Goal: Transaction & Acquisition: Purchase product/service

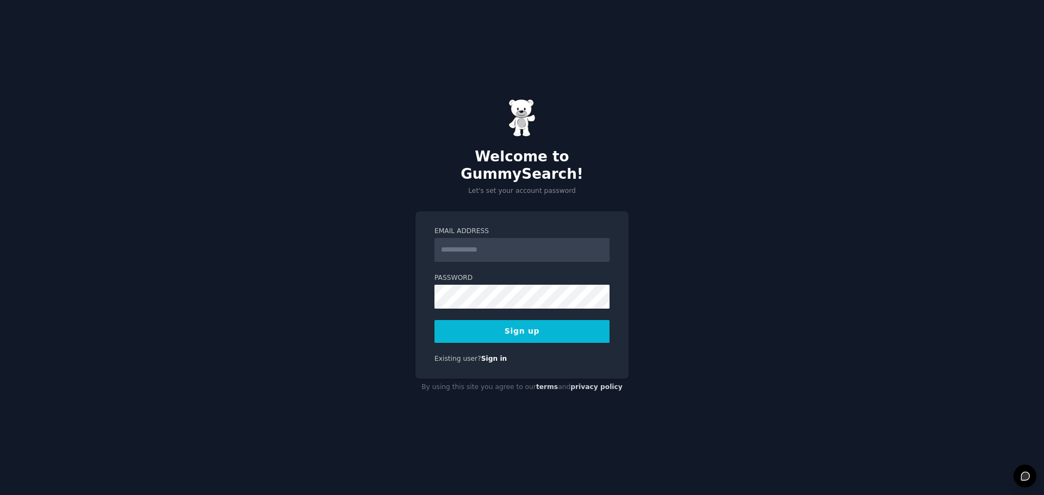
click at [542, 238] on input "Email Address" at bounding box center [521, 250] width 175 height 24
type input "**********"
click at [454, 326] on button "Sign up" at bounding box center [521, 331] width 175 height 23
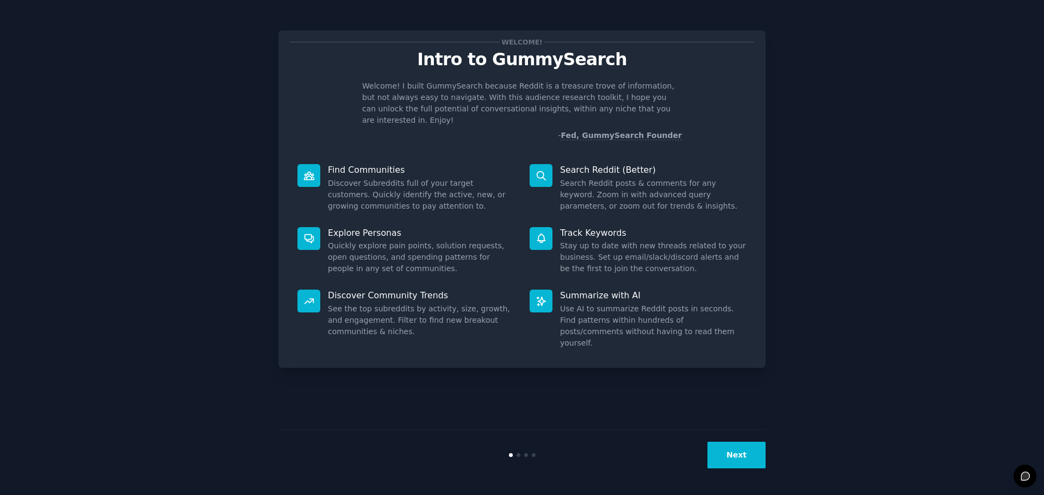
click at [736, 450] on button "Next" at bounding box center [736, 455] width 58 height 27
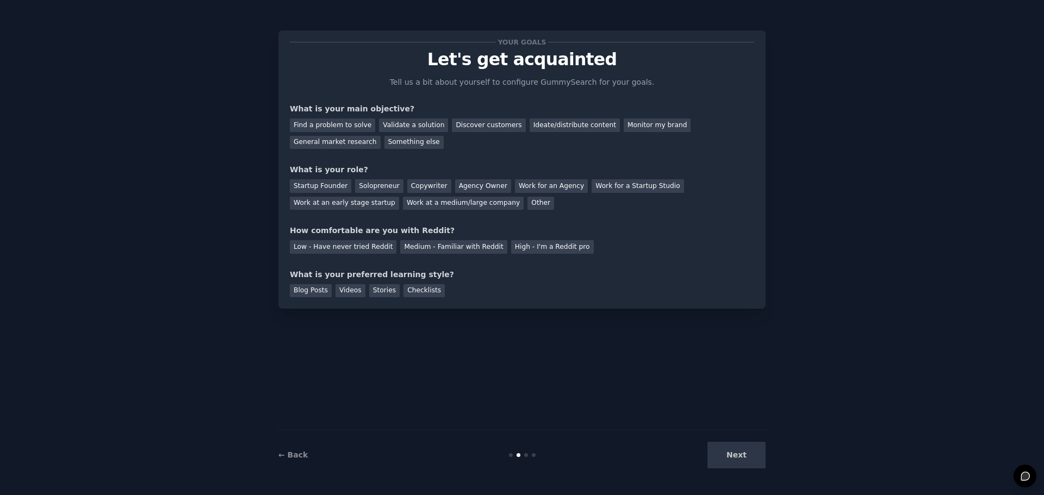
click at [737, 450] on div "Next" at bounding box center [684, 455] width 163 height 27
click at [381, 136] on div "General market research" at bounding box center [335, 143] width 91 height 14
click at [734, 453] on div "Next" at bounding box center [684, 455] width 163 height 27
click at [527, 204] on div "Other" at bounding box center [540, 204] width 27 height 14
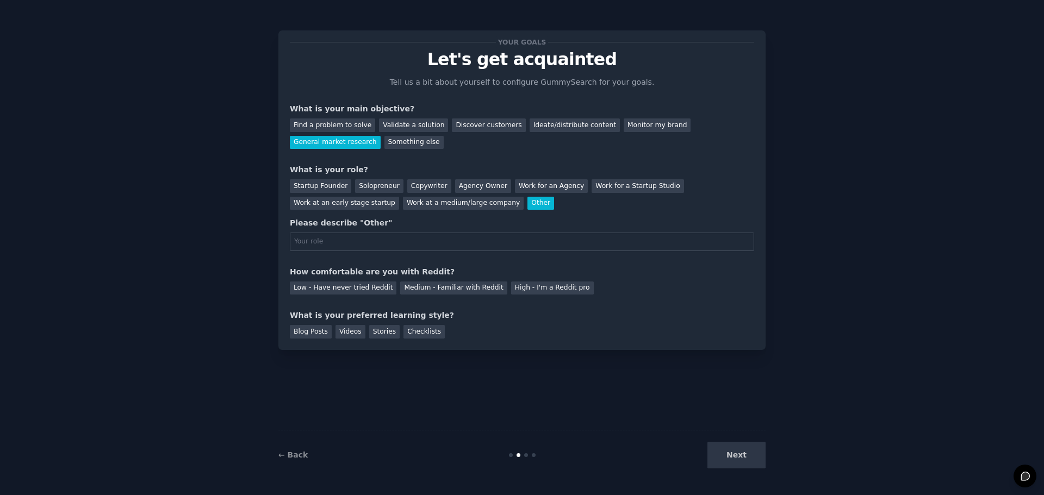
click at [527, 207] on div "Other" at bounding box center [540, 204] width 27 height 14
click at [422, 242] on input "text" at bounding box center [522, 242] width 464 height 18
type input "D"
click at [403, 201] on div "Work at a medium/large company" at bounding box center [463, 204] width 121 height 14
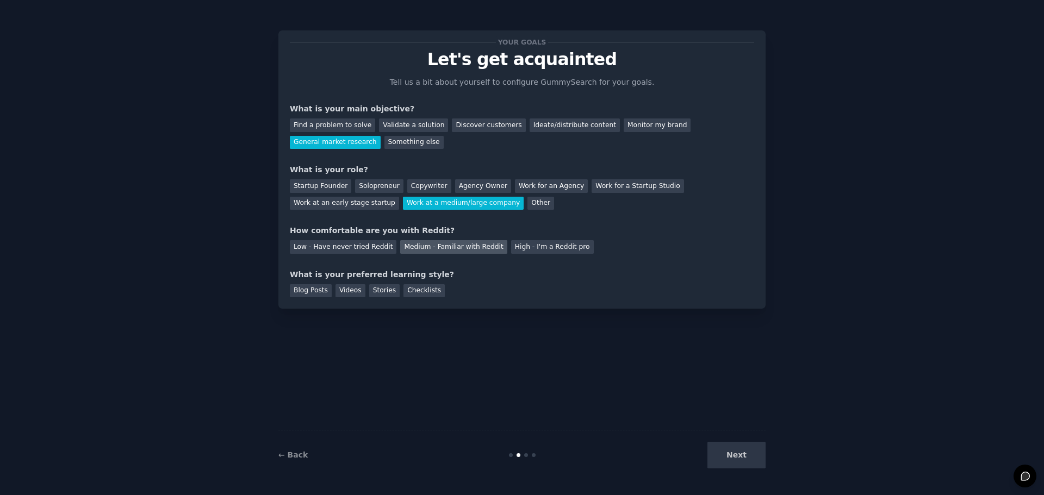
click at [408, 246] on div "Medium - Familiar with Reddit" at bounding box center [453, 247] width 107 height 14
click at [419, 291] on div "Checklists" at bounding box center [423, 291] width 41 height 14
click at [748, 461] on button "Next" at bounding box center [736, 455] width 58 height 27
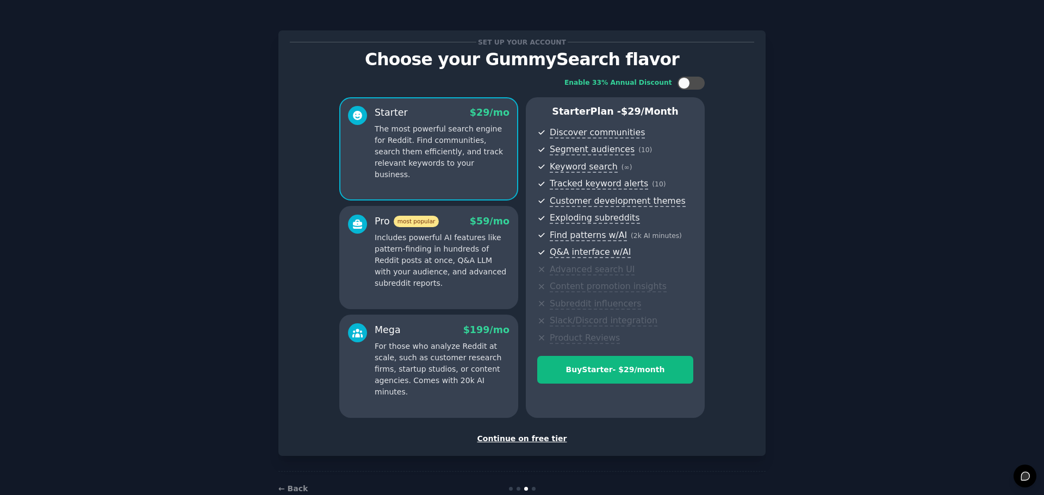
click at [539, 439] on div "Continue on free tier" at bounding box center [522, 438] width 464 height 11
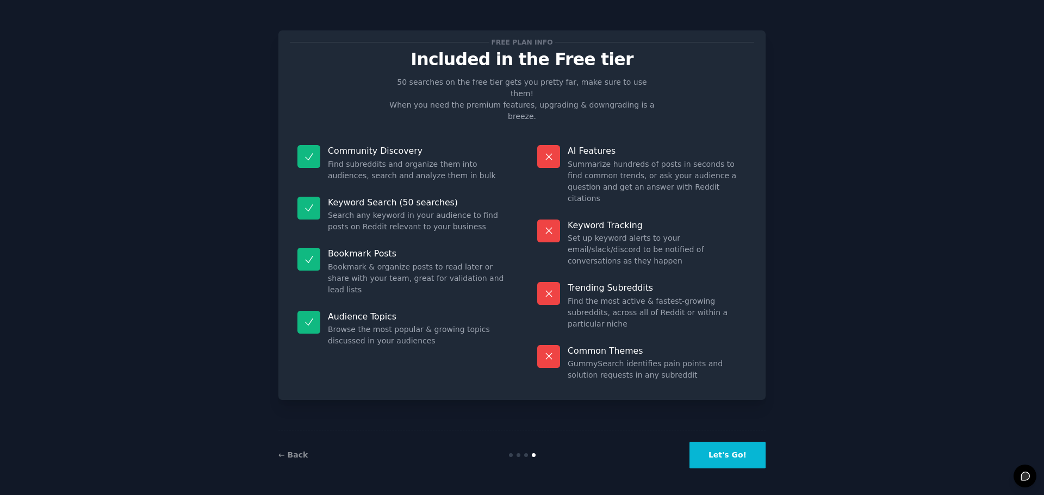
click at [720, 456] on button "Let's Go!" at bounding box center [727, 455] width 76 height 27
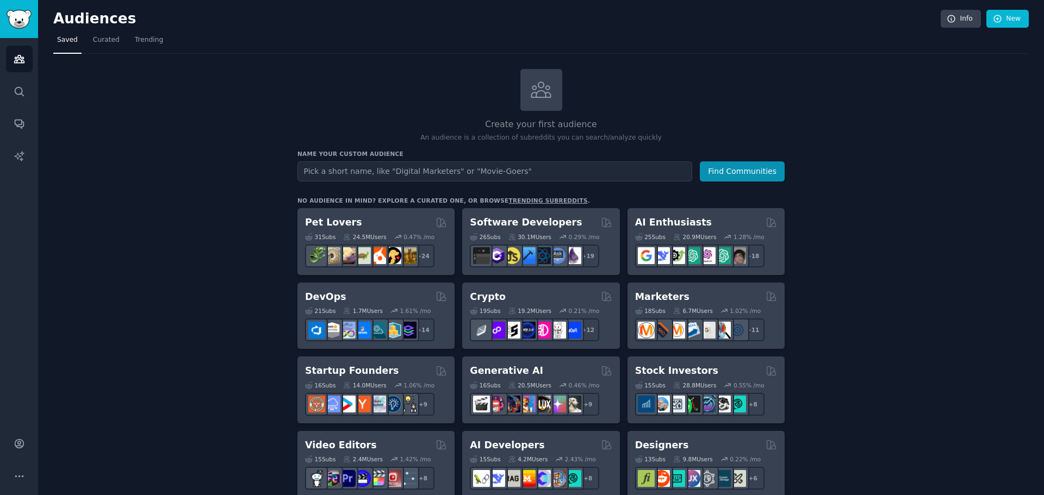
click at [454, 167] on input "text" at bounding box center [494, 171] width 395 height 20
click at [17, 18] on img "Sidebar" at bounding box center [19, 19] width 25 height 19
click at [475, 156] on h3 "Name your custom audience" at bounding box center [540, 154] width 487 height 8
click at [473, 165] on input "text" at bounding box center [494, 171] width 395 height 20
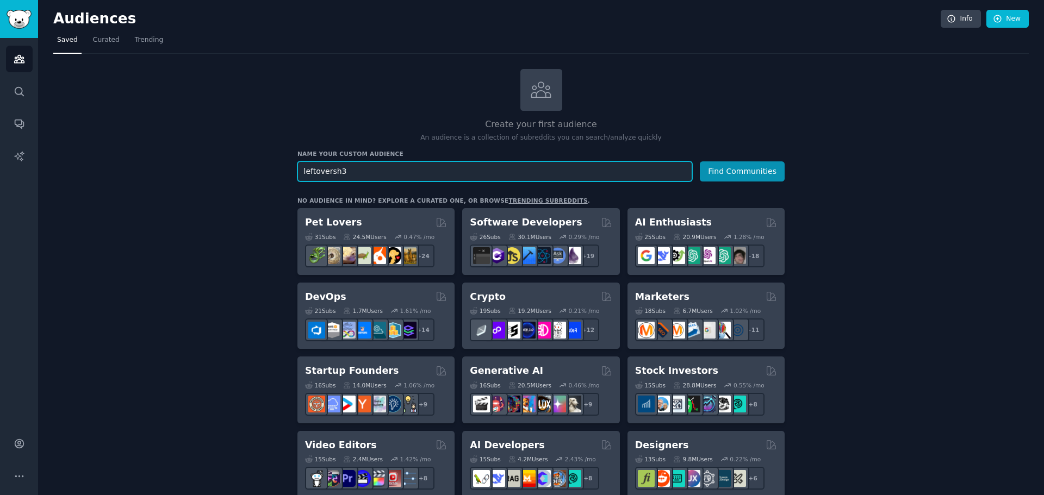
type input "leftoversh3"
click at [700, 161] on button "Find Communities" at bounding box center [742, 171] width 85 height 20
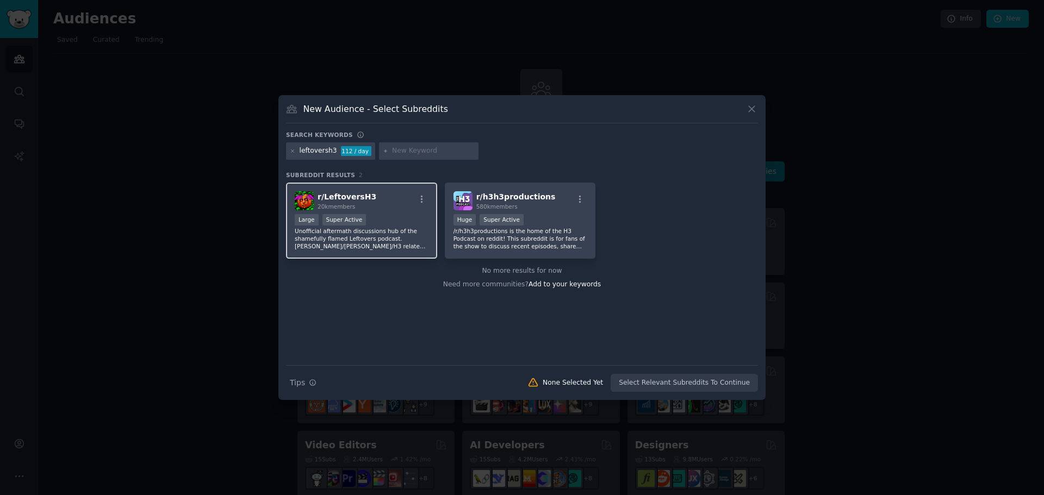
click at [313, 200] on img at bounding box center [304, 200] width 19 height 19
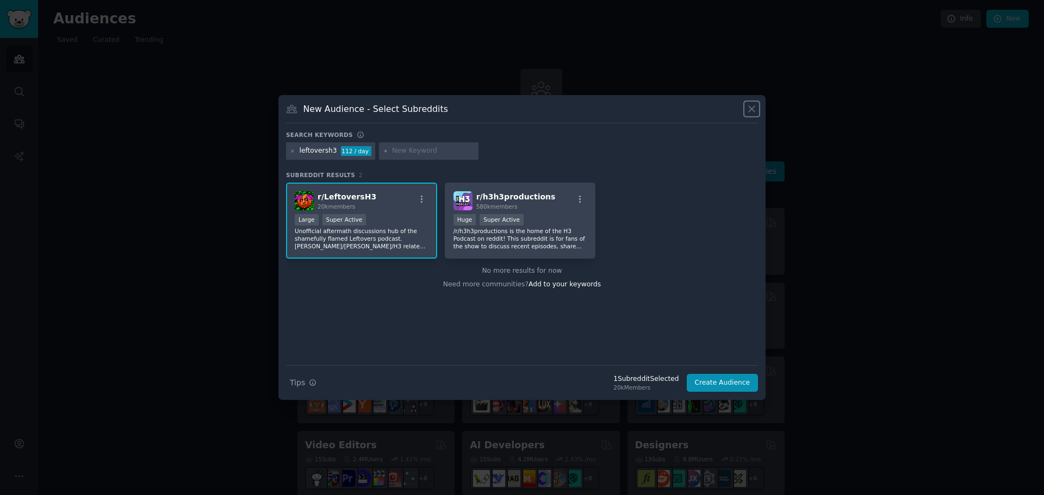
click at [757, 104] on button at bounding box center [751, 109] width 13 height 13
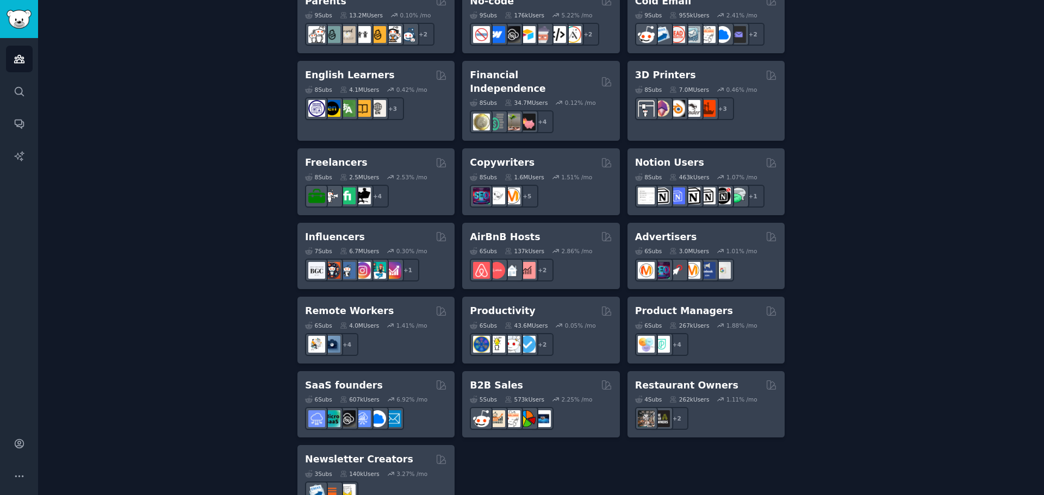
scroll to position [759, 0]
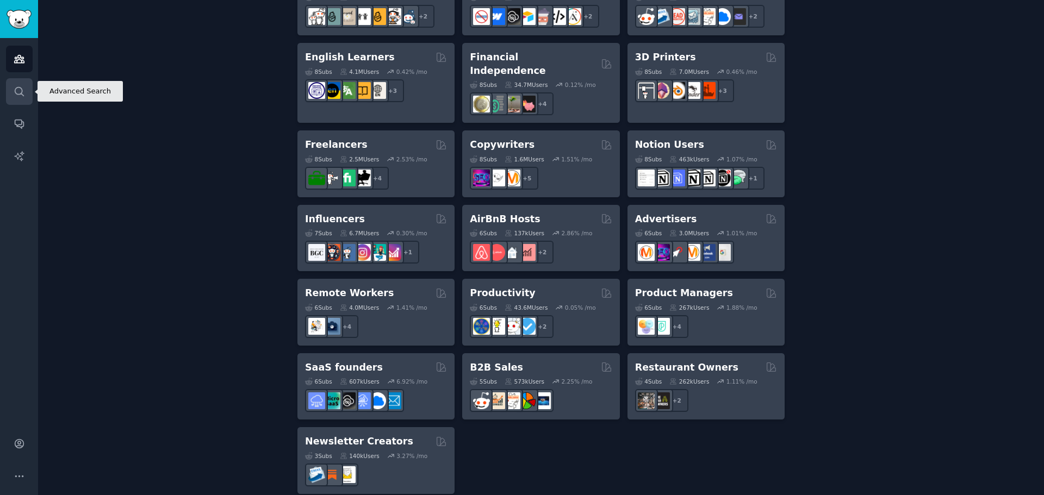
click at [12, 96] on link "Search" at bounding box center [19, 91] width 27 height 27
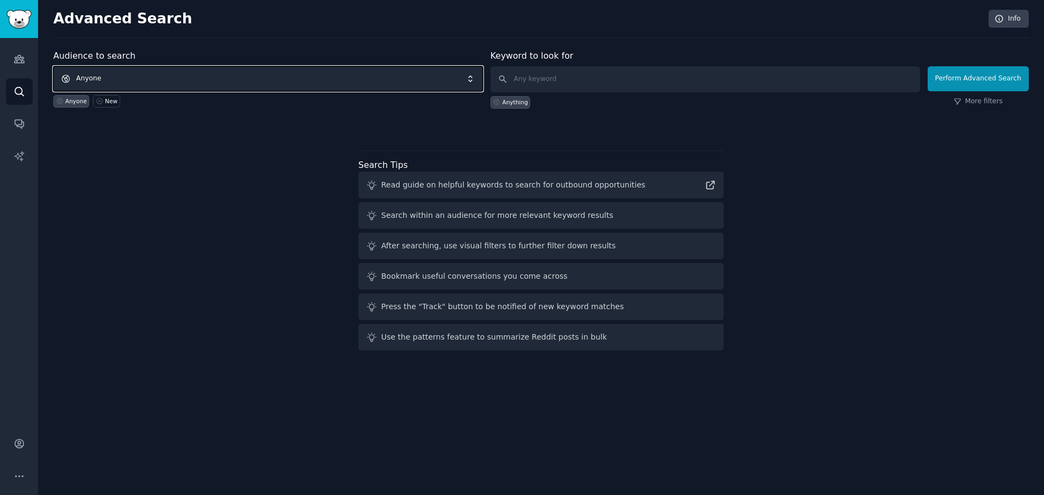
click at [234, 76] on span "Anyone" at bounding box center [267, 78] width 429 height 25
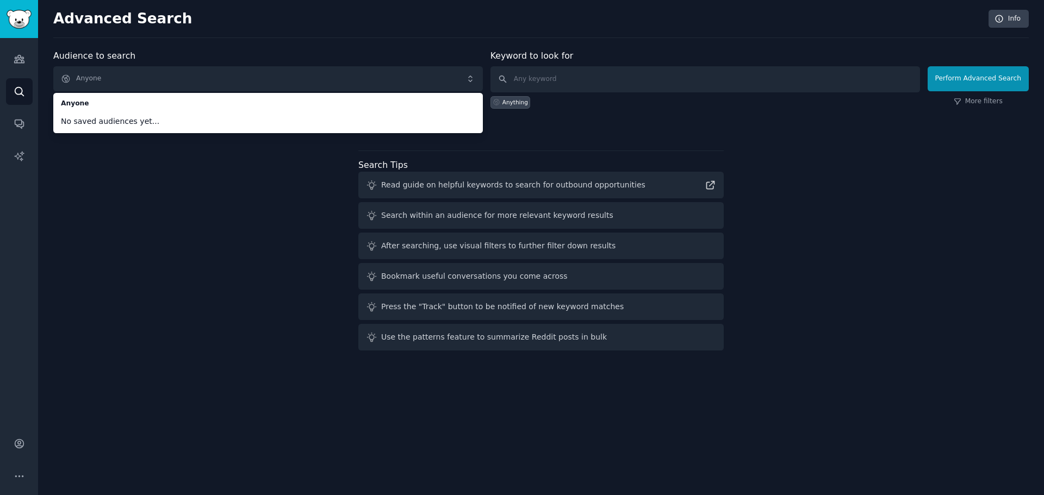
click at [173, 252] on div "Audience to search Anyone Anyone No saved audiences yet... Anyone New Keyword t…" at bounding box center [540, 202] width 975 height 306
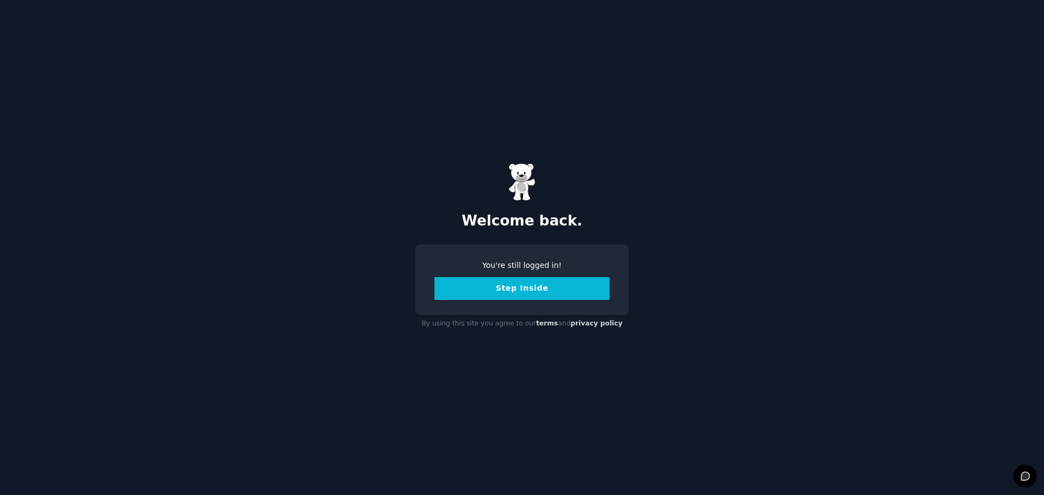
click at [532, 296] on button "Step Inside" at bounding box center [521, 288] width 175 height 23
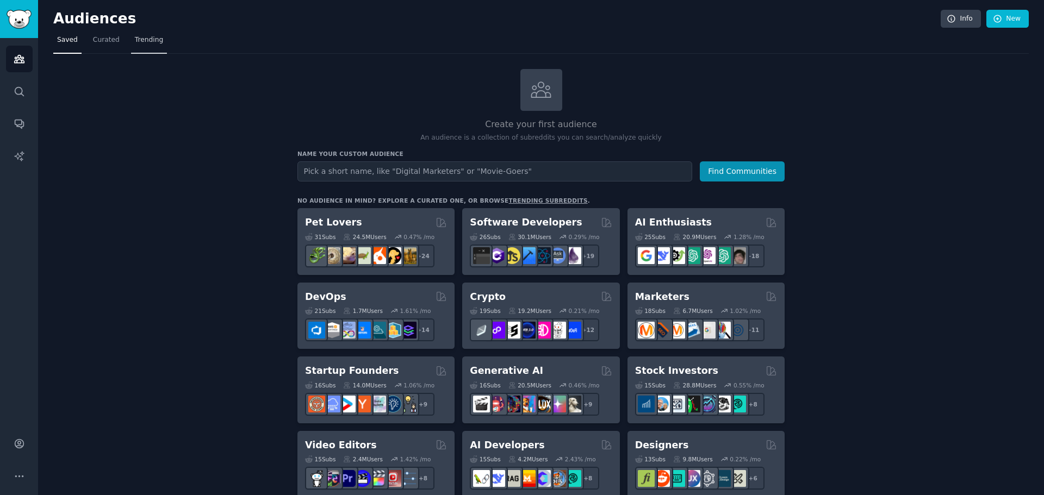
click at [149, 35] on span "Trending" at bounding box center [149, 40] width 28 height 10
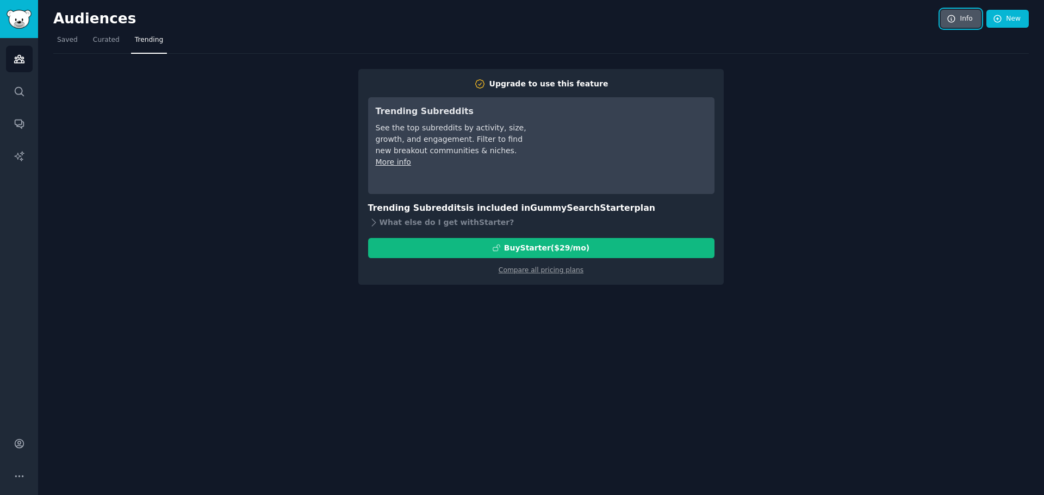
click at [963, 11] on link "Info" at bounding box center [960, 19] width 40 height 18
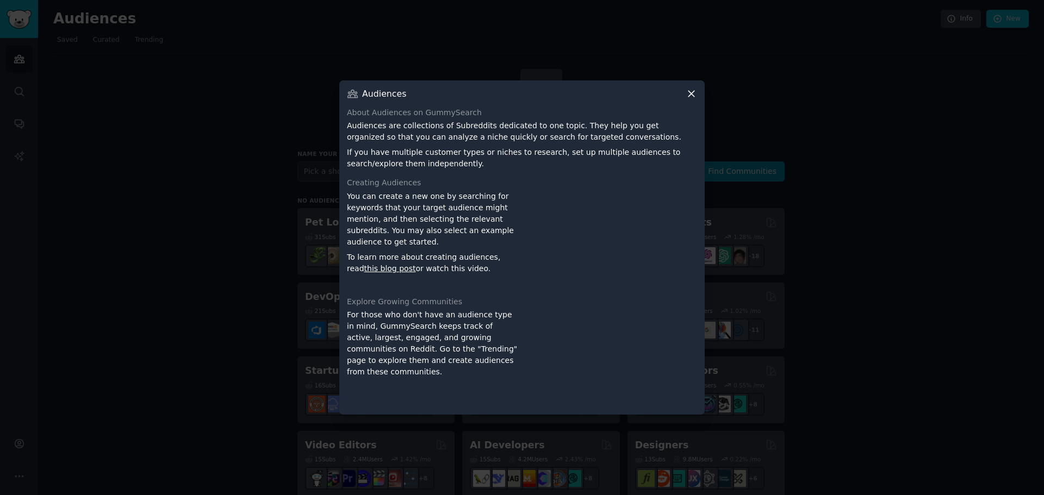
click at [694, 91] on icon at bounding box center [691, 94] width 6 height 6
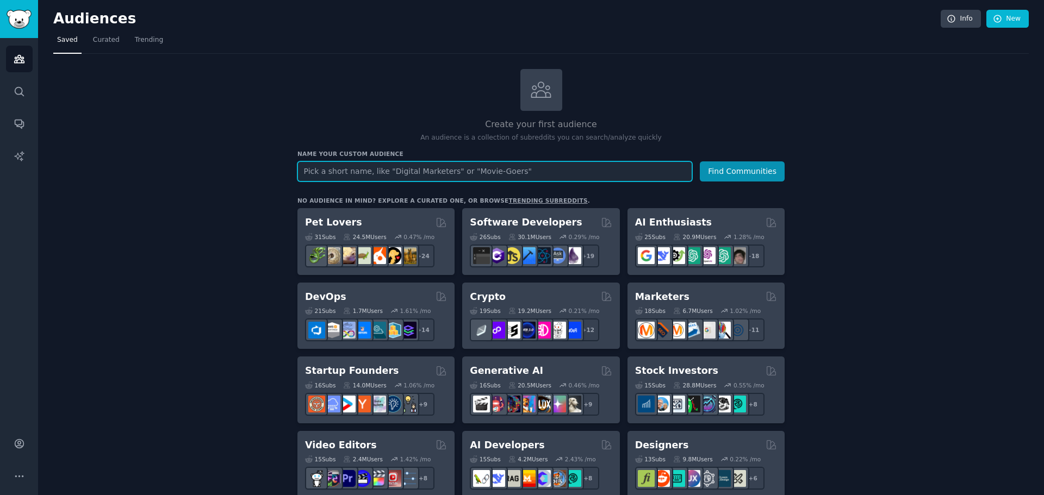
click at [406, 167] on input "text" at bounding box center [494, 171] width 395 height 20
type input "LeftoversH3"
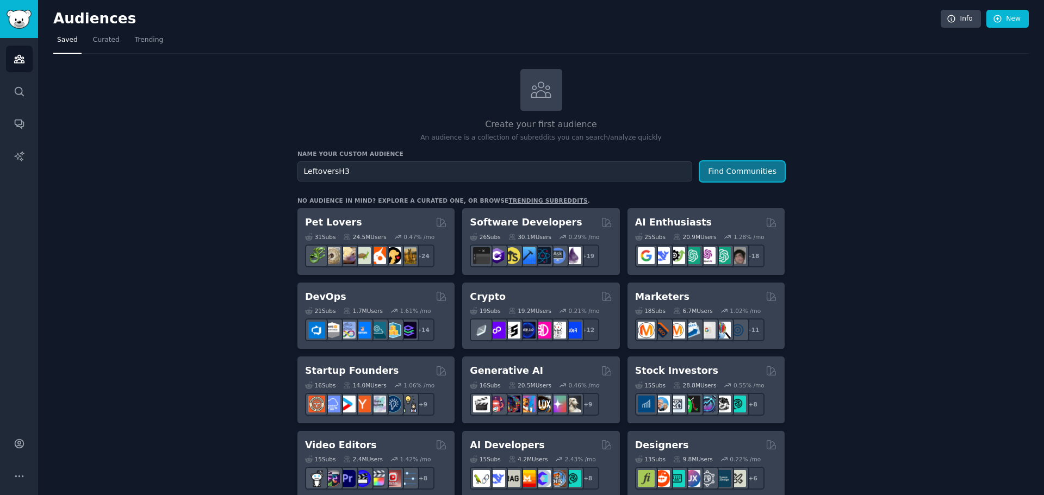
click at [744, 166] on button "Find Communities" at bounding box center [742, 171] width 85 height 20
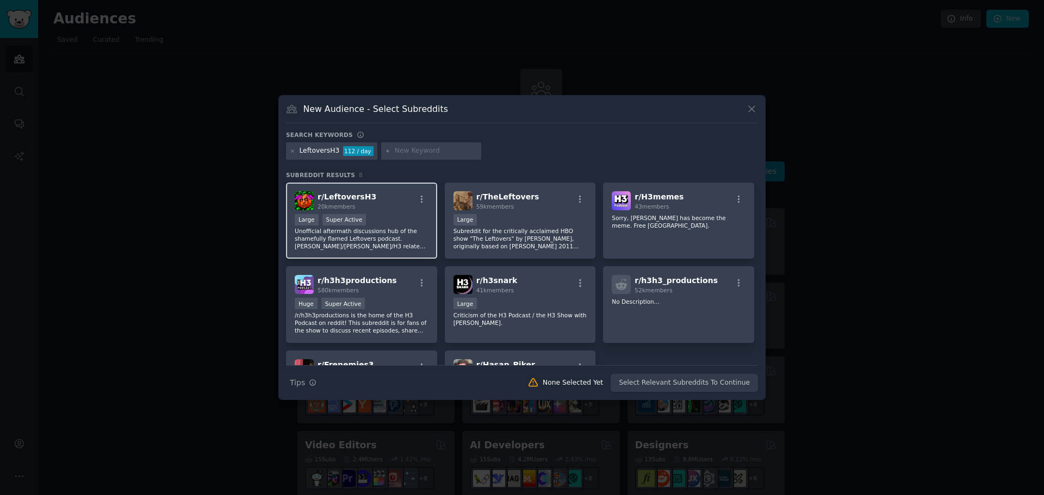
click at [350, 205] on span "20k members" at bounding box center [336, 206] width 38 height 7
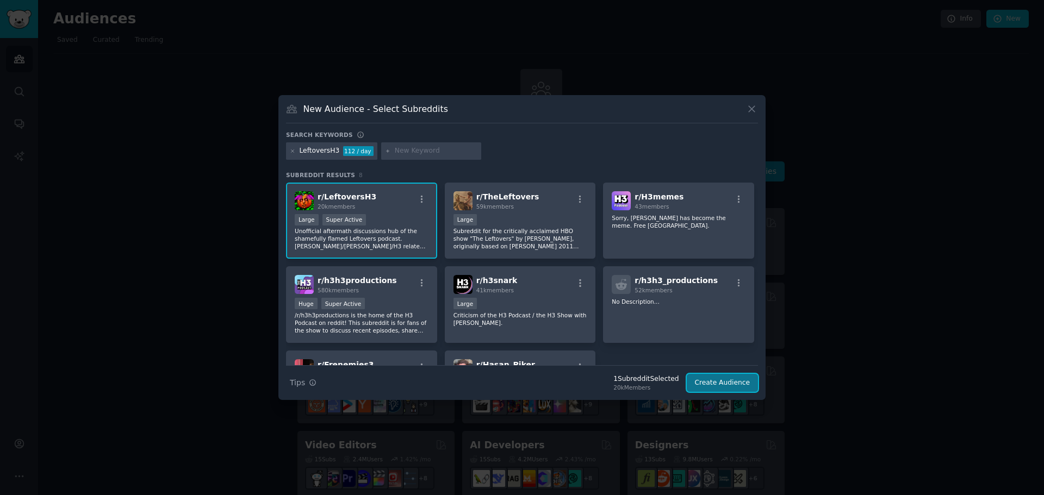
click at [723, 378] on button "Create Audience" at bounding box center [723, 383] width 72 height 18
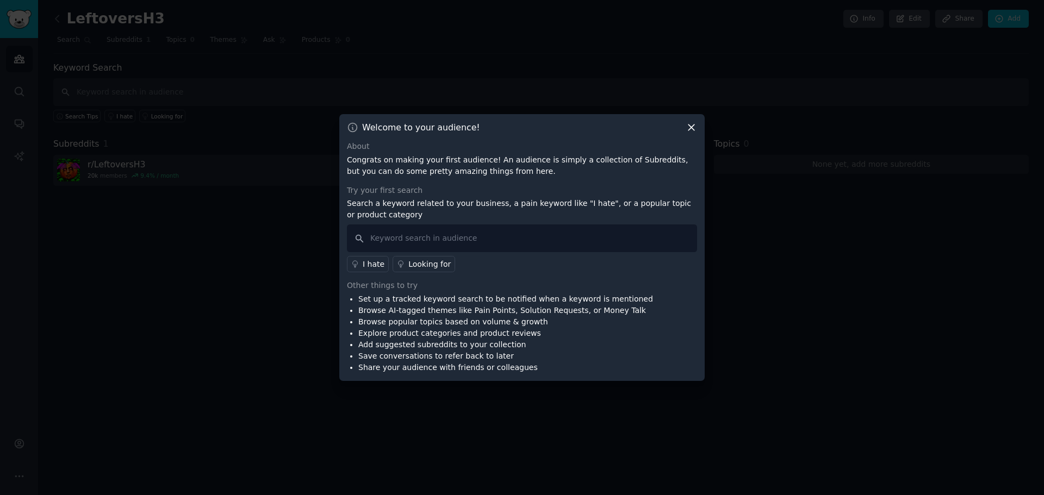
click at [690, 122] on icon at bounding box center [690, 127] width 11 height 11
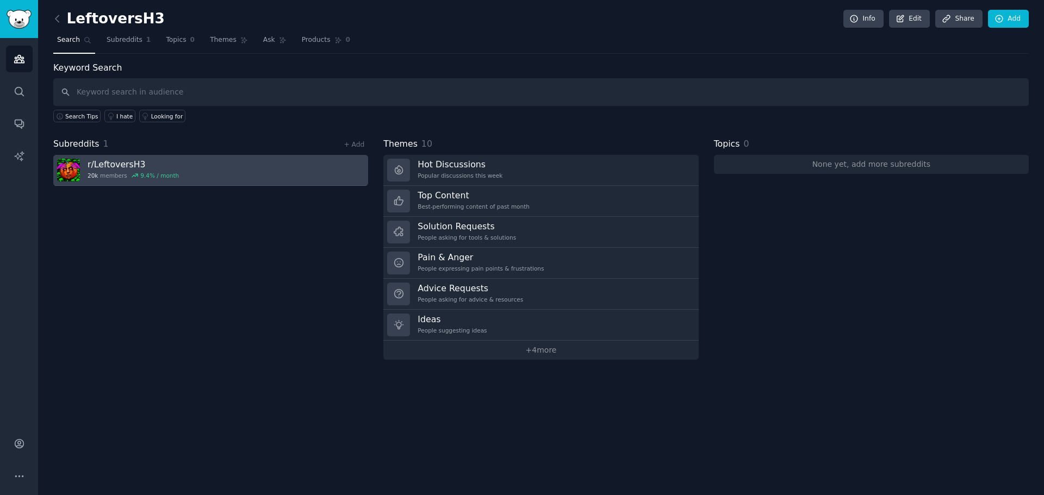
click at [105, 163] on h3 "r/ LeftoversH3" at bounding box center [133, 164] width 91 height 11
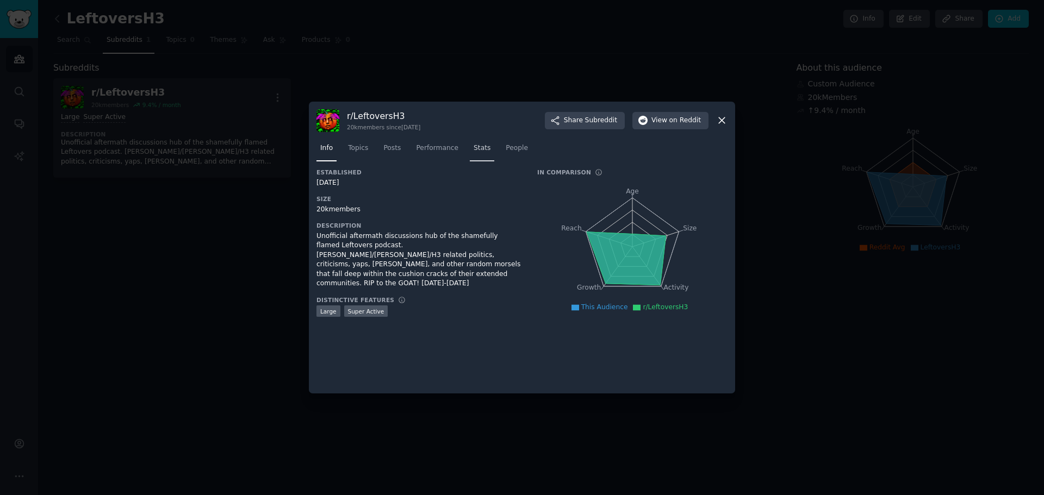
click at [473, 144] on span "Stats" at bounding box center [481, 149] width 17 height 10
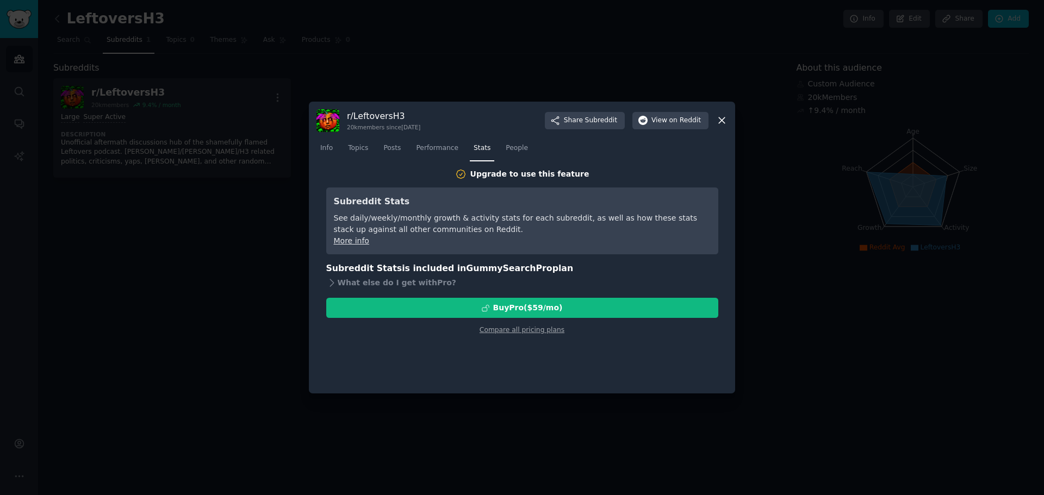
click at [359, 241] on link "More info" at bounding box center [351, 240] width 35 height 9
drag, startPoint x: 721, startPoint y: 385, endPoint x: 745, endPoint y: 220, distance: 167.4
click at [723, 371] on div "Upgrade to use this feature Subreddit Stats See daily/weekly/monthly growth & a…" at bounding box center [521, 277] width 411 height 217
click at [720, 121] on icon at bounding box center [721, 120] width 11 height 11
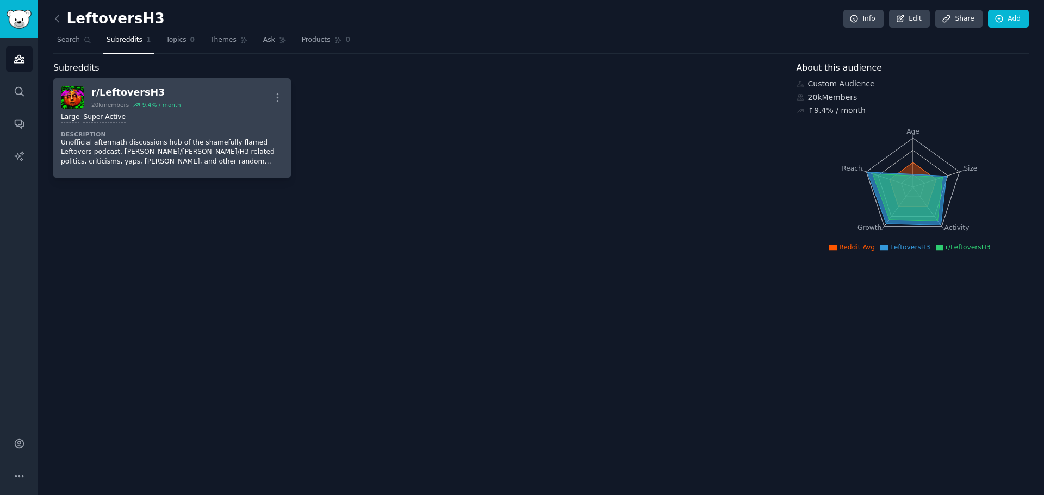
click at [215, 115] on div "Large Super Active" at bounding box center [172, 118] width 222 height 10
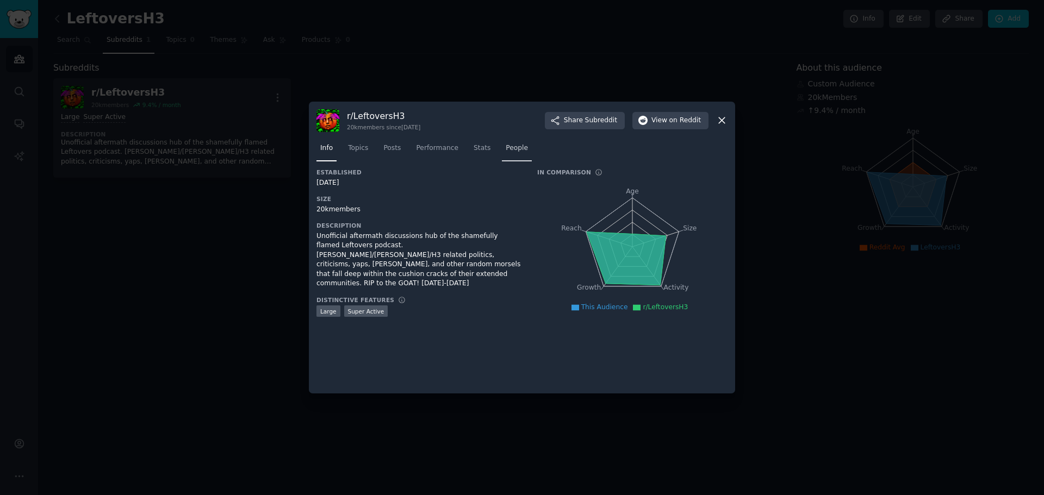
click at [506, 150] on span "People" at bounding box center [517, 149] width 22 height 10
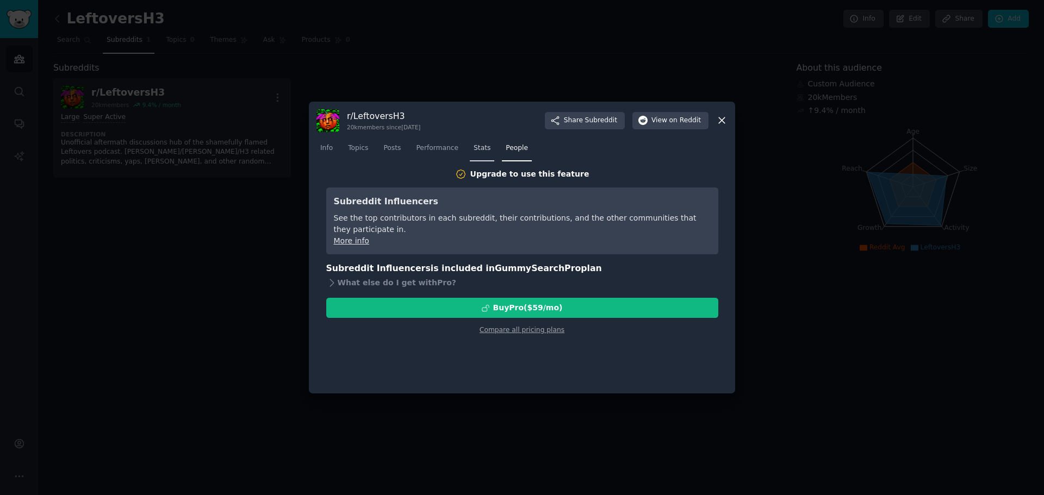
click at [474, 148] on span "Stats" at bounding box center [481, 149] width 17 height 10
drag, startPoint x: 721, startPoint y: 116, endPoint x: 786, endPoint y: 87, distance: 71.3
click at [721, 116] on icon at bounding box center [721, 120] width 11 height 11
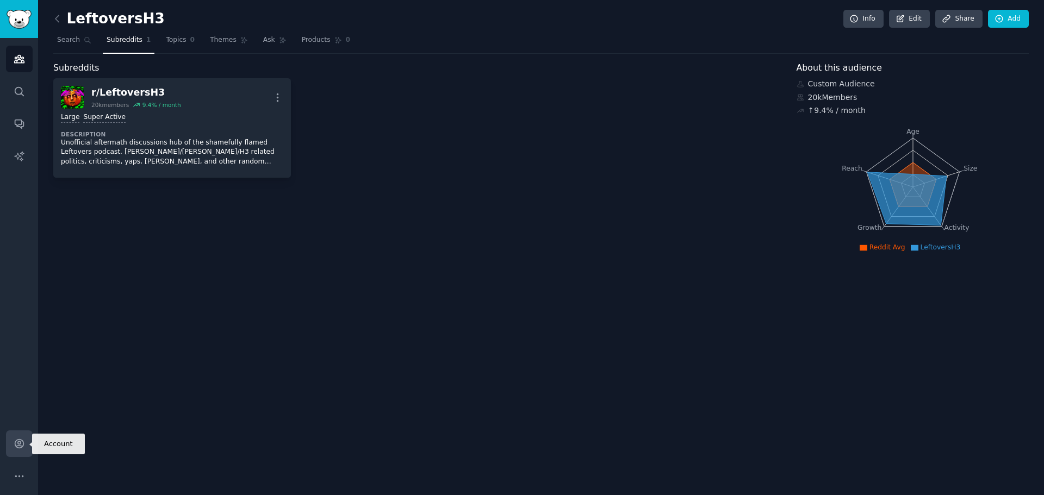
click at [13, 441] on link "Account" at bounding box center [19, 444] width 27 height 27
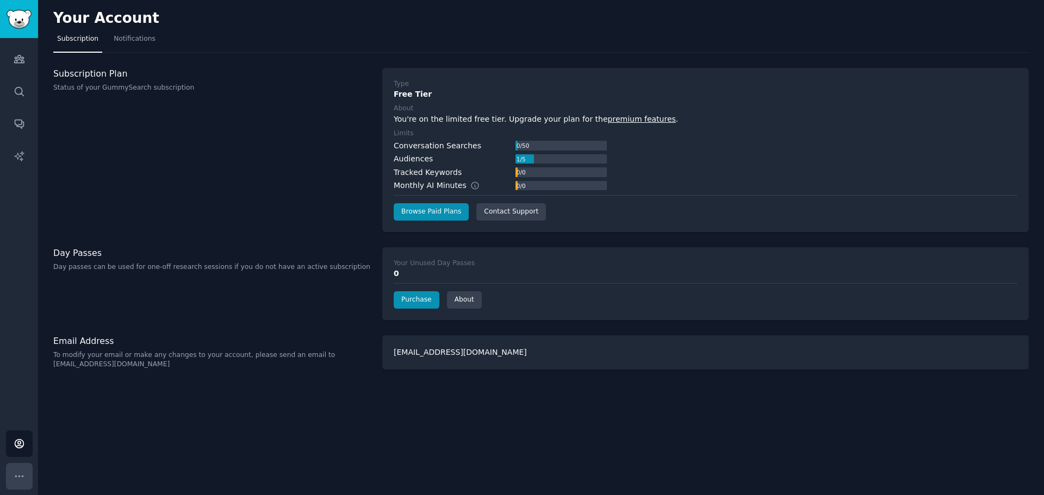
click at [17, 482] on button "More" at bounding box center [19, 476] width 27 height 27
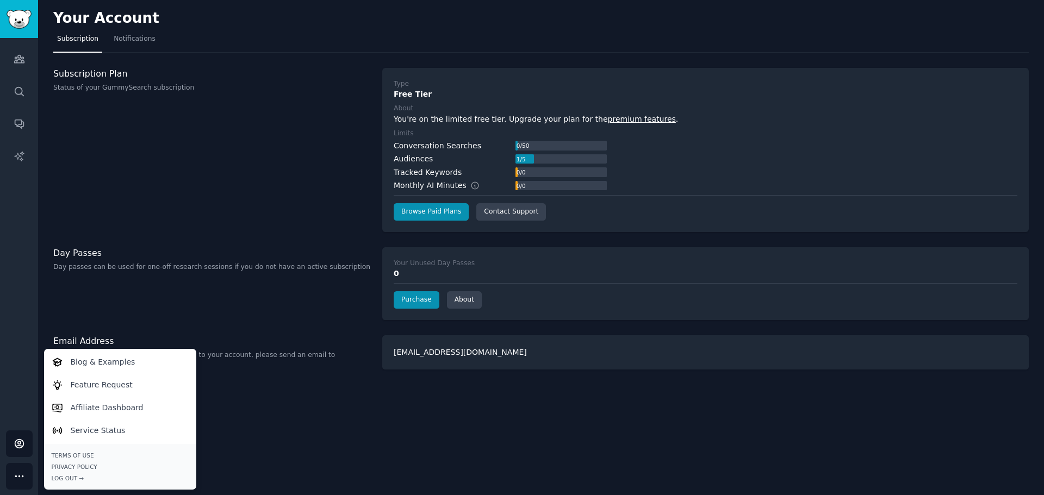
click at [385, 447] on div "Your Account Subscription Notifications Subscription Plan Status of your GummyS…" at bounding box center [541, 247] width 1006 height 495
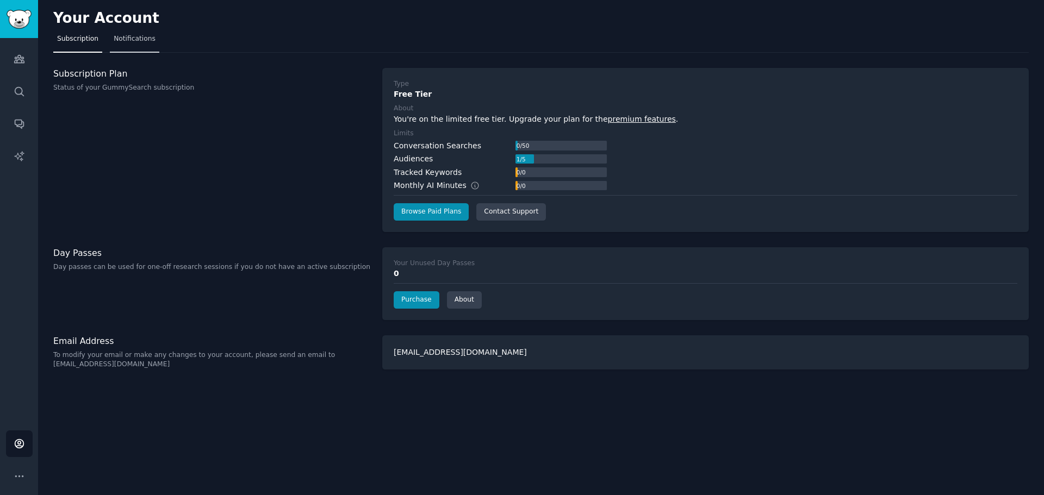
click at [134, 35] on span "Notifications" at bounding box center [135, 39] width 42 height 10
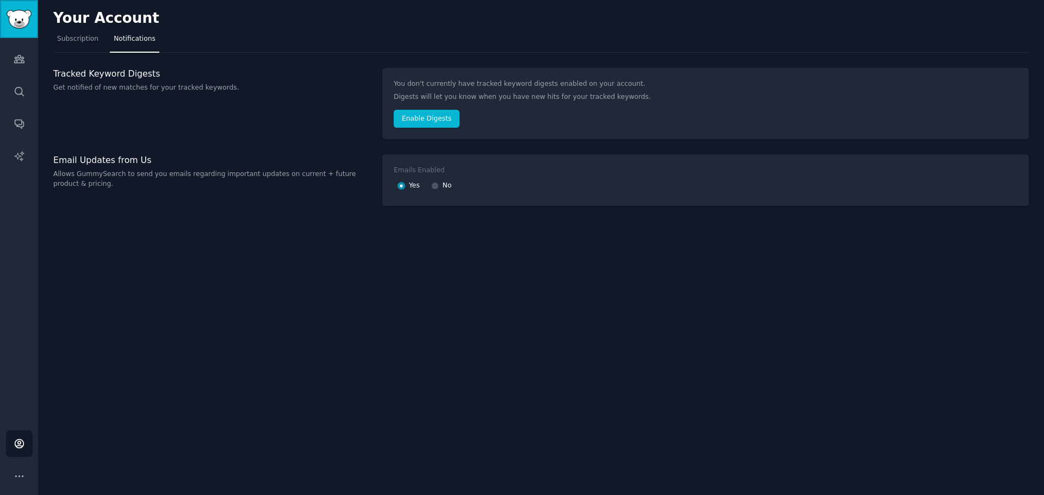
click at [25, 19] on img "Sidebar" at bounding box center [19, 19] width 25 height 19
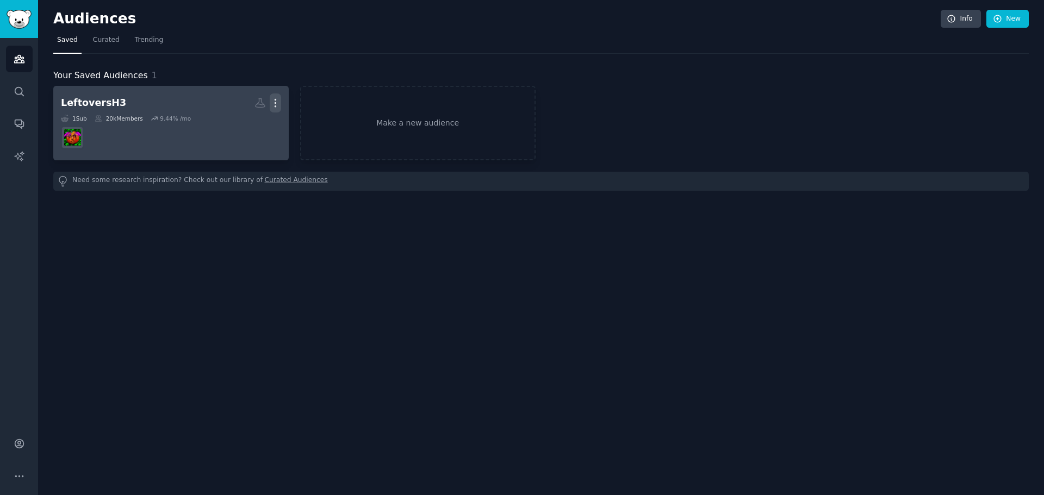
click at [275, 103] on icon "button" at bounding box center [275, 103] width 1 height 8
click at [238, 126] on p "Delete" at bounding box center [245, 125] width 25 height 11
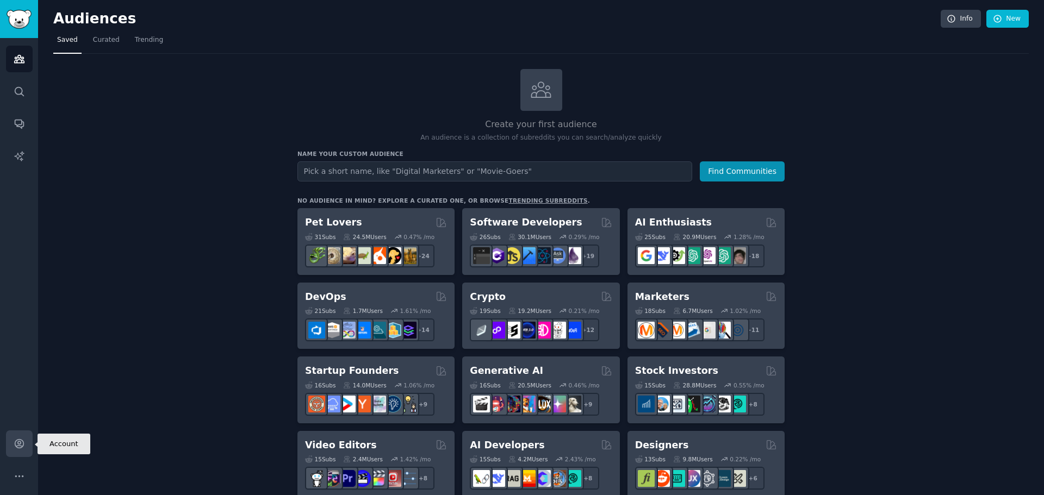
click at [17, 448] on icon "Sidebar" at bounding box center [19, 443] width 11 height 11
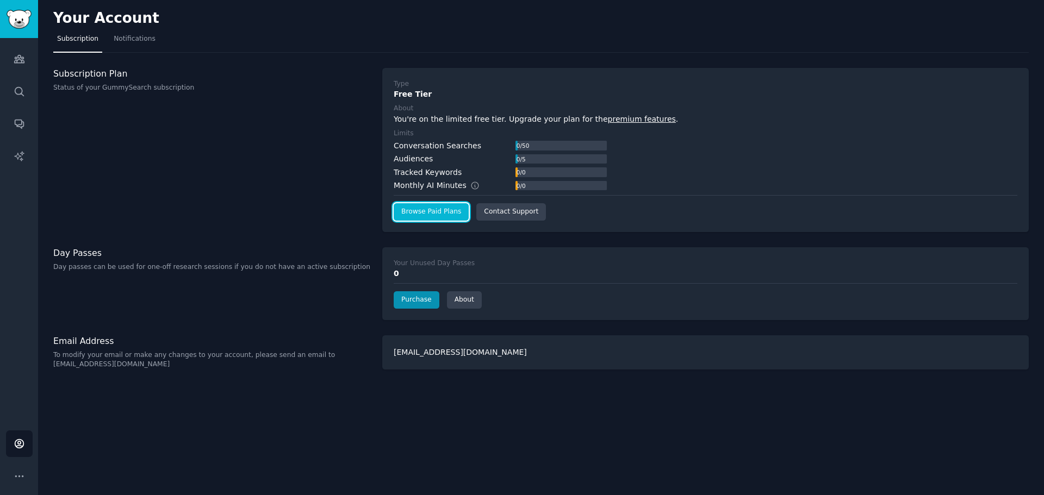
click at [440, 211] on link "Browse Paid Plans" at bounding box center [431, 211] width 75 height 17
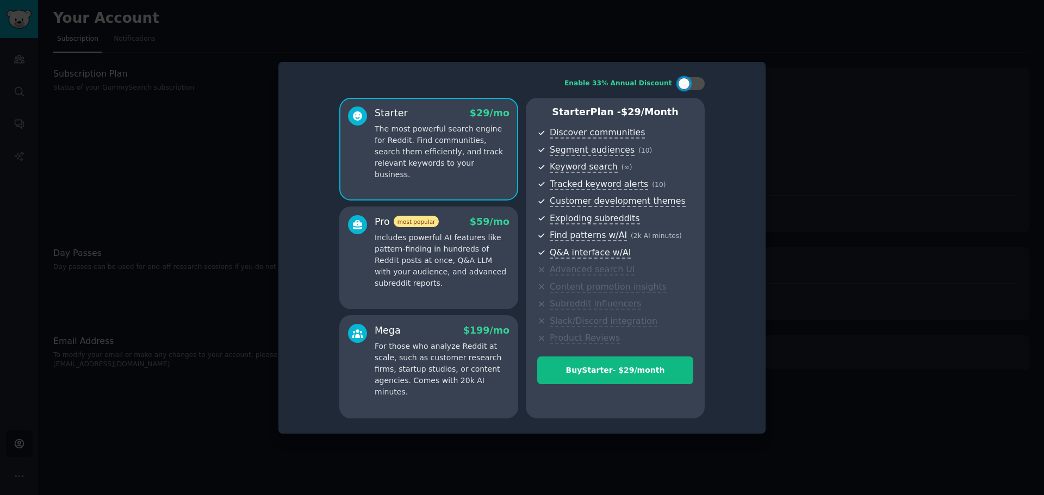
click at [871, 115] on div at bounding box center [522, 247] width 1044 height 495
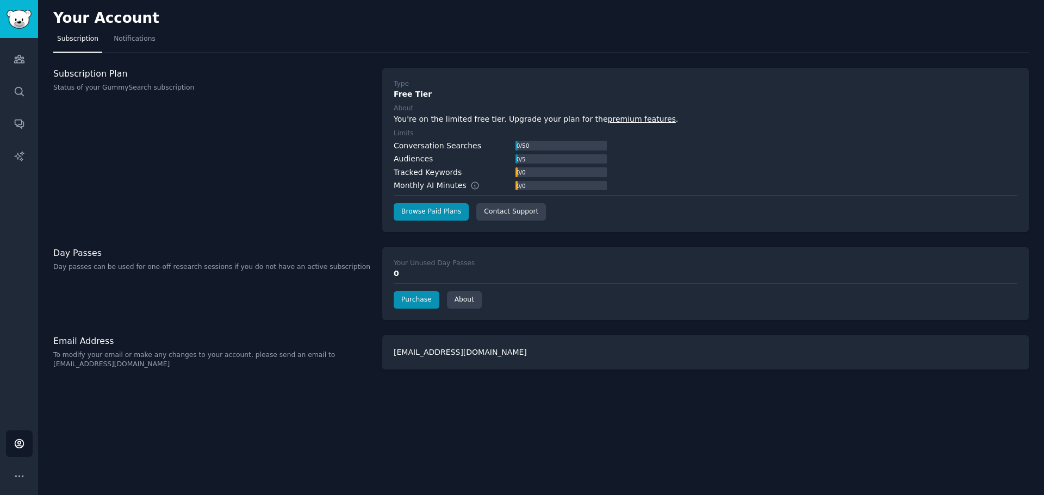
drag, startPoint x: 153, startPoint y: 371, endPoint x: 494, endPoint y: 357, distance: 341.1
click at [154, 371] on div "Your Account Subscription Notifications Subscription Plan Status of your GummyS…" at bounding box center [541, 247] width 1006 height 495
click at [499, 355] on div "[EMAIL_ADDRESS][DOMAIN_NAME]" at bounding box center [705, 352] width 646 height 34
drag, startPoint x: 483, startPoint y: 356, endPoint x: 341, endPoint y: 353, distance: 141.4
click at [341, 353] on div "Email Address To modify your email or make any changes to your account, please …" at bounding box center [540, 352] width 975 height 34
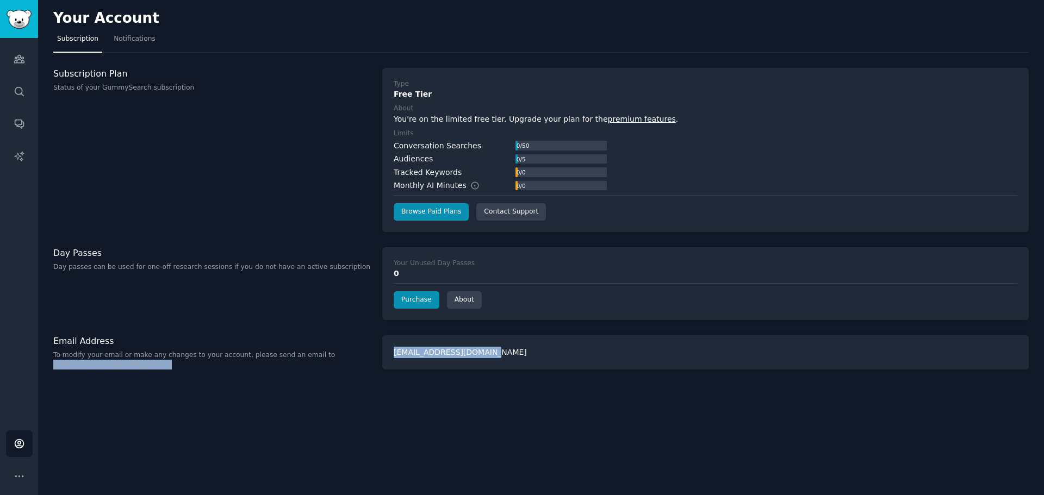
click at [515, 351] on div "[EMAIL_ADDRESS][DOMAIN_NAME]" at bounding box center [705, 352] width 646 height 34
click at [464, 291] on link "About" at bounding box center [464, 299] width 35 height 17
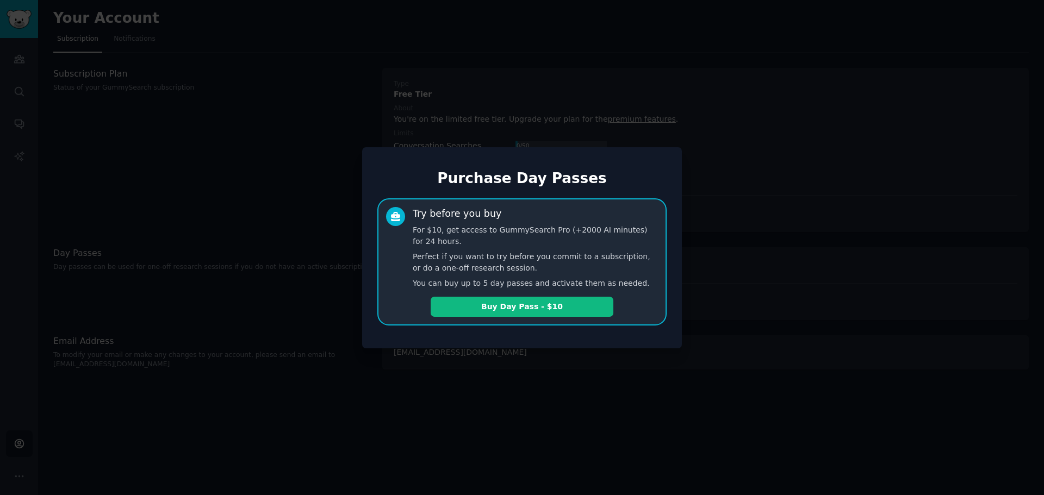
click at [783, 384] on div at bounding box center [522, 247] width 1044 height 495
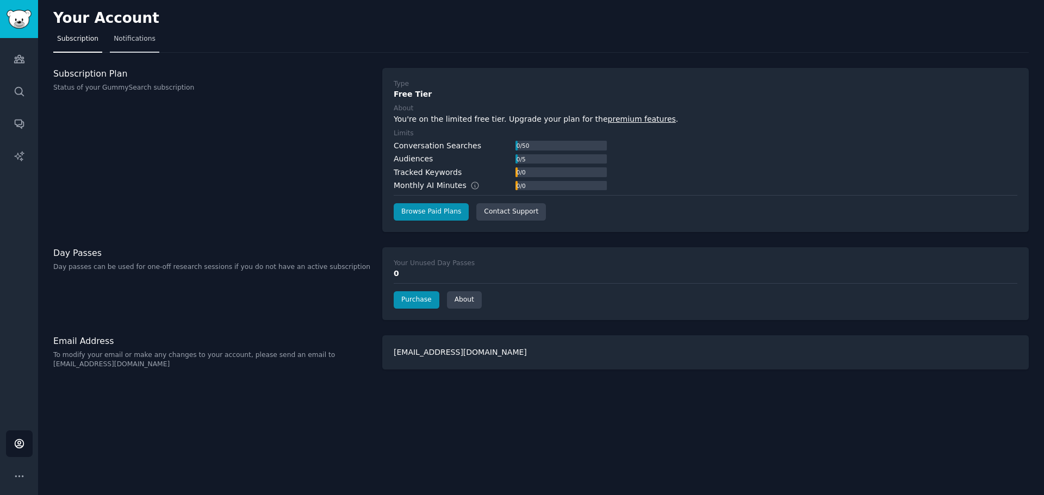
click at [144, 41] on span "Notifications" at bounding box center [135, 39] width 42 height 10
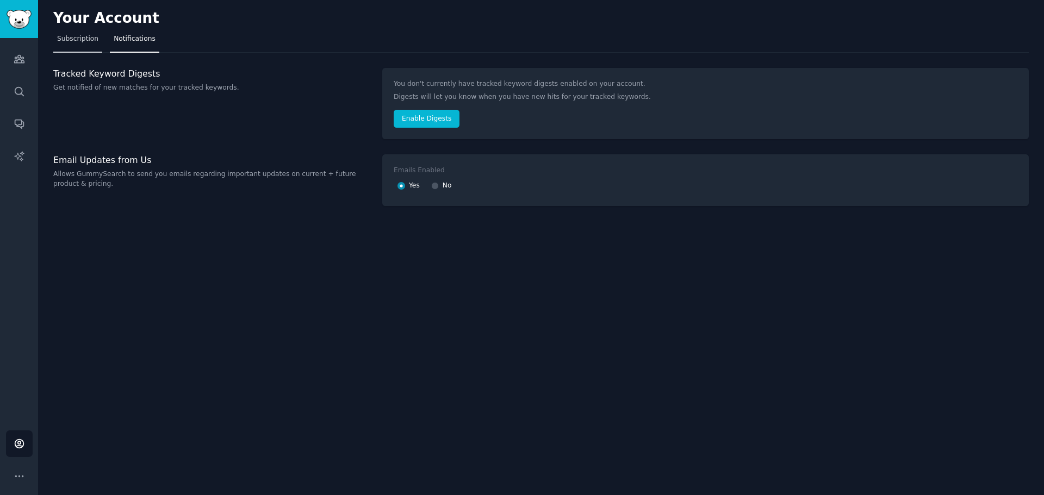
click at [89, 41] on span "Subscription" at bounding box center [77, 39] width 41 height 10
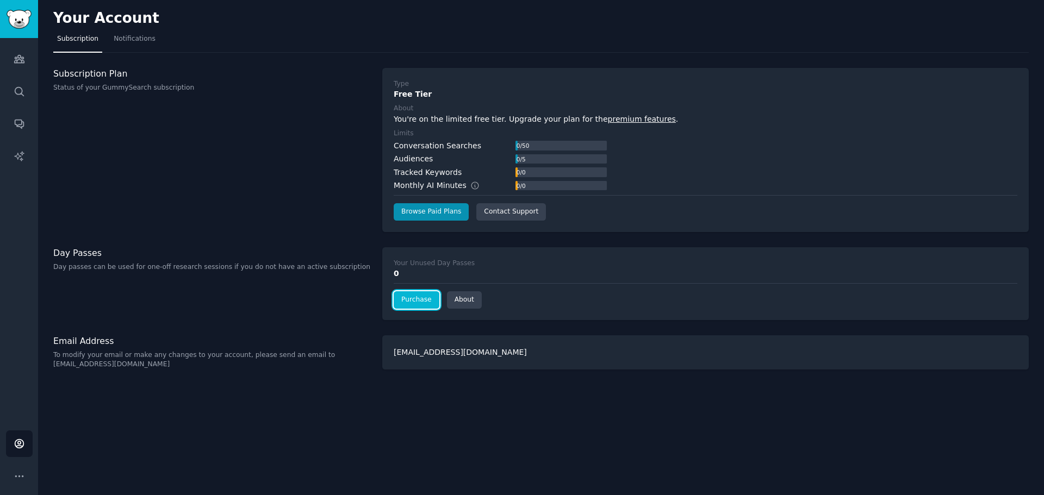
click at [422, 302] on link "Purchase" at bounding box center [417, 299] width 46 height 17
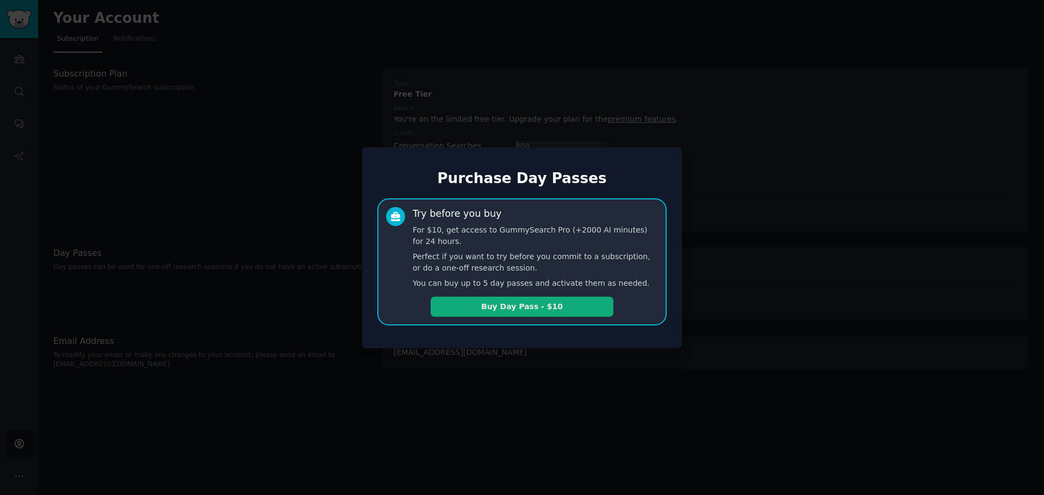
click at [518, 303] on button "Buy Day Pass - $10" at bounding box center [522, 307] width 183 height 20
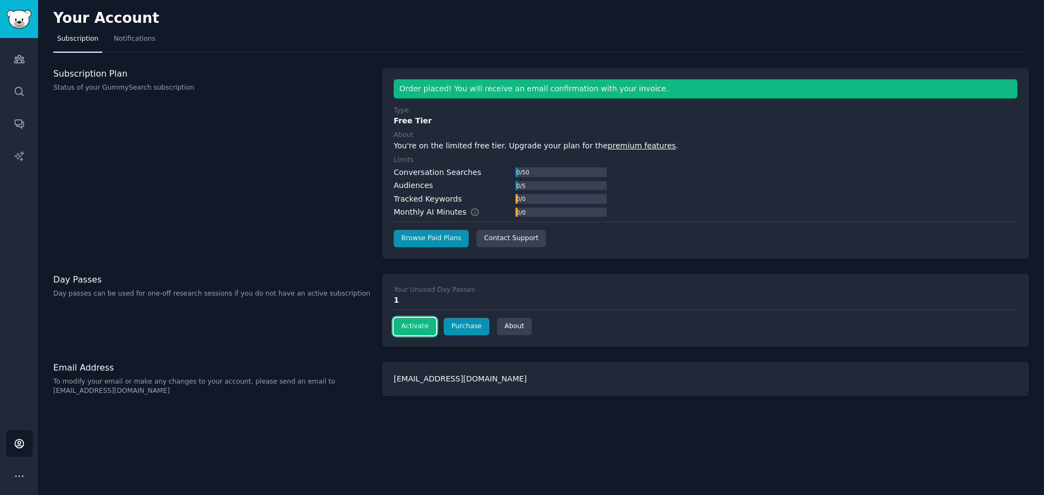
click at [426, 329] on button "Activate" at bounding box center [415, 326] width 42 height 17
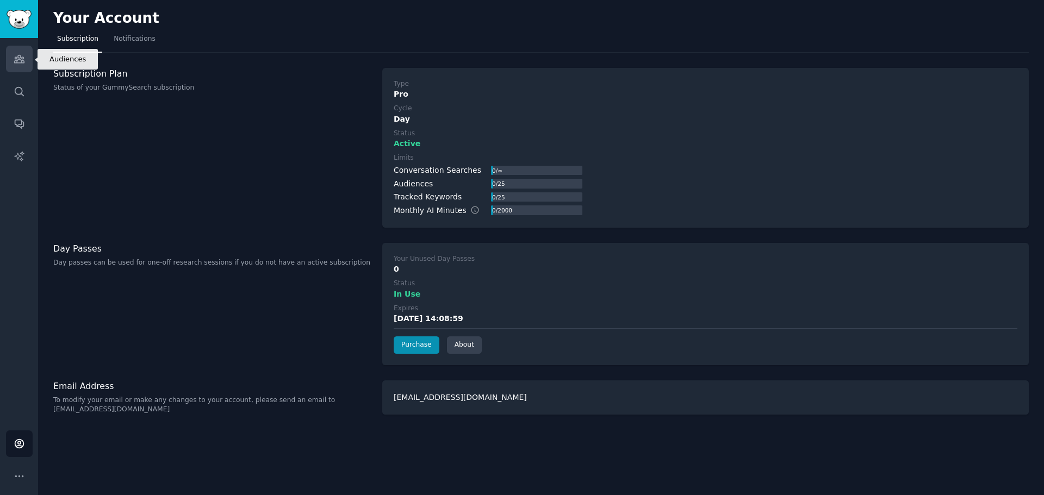
click at [21, 53] on link "Audiences" at bounding box center [19, 59] width 27 height 27
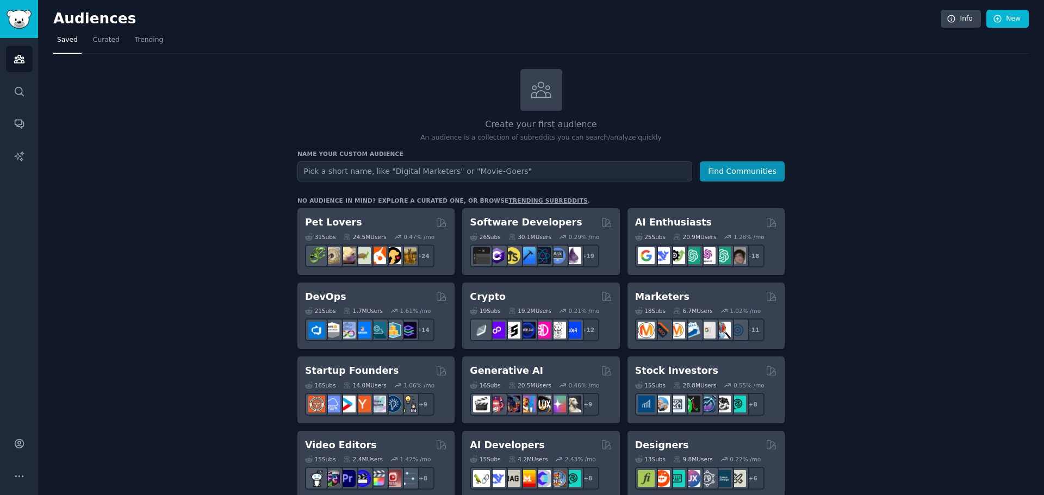
click at [485, 179] on input "text" at bounding box center [494, 171] width 395 height 20
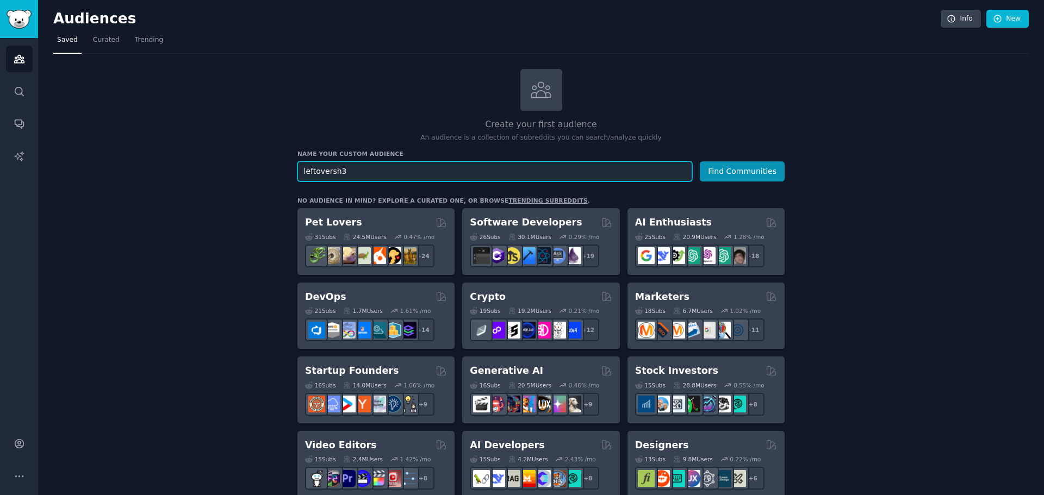
type input "leftoversh3"
click at [700, 161] on button "Find Communities" at bounding box center [742, 171] width 85 height 20
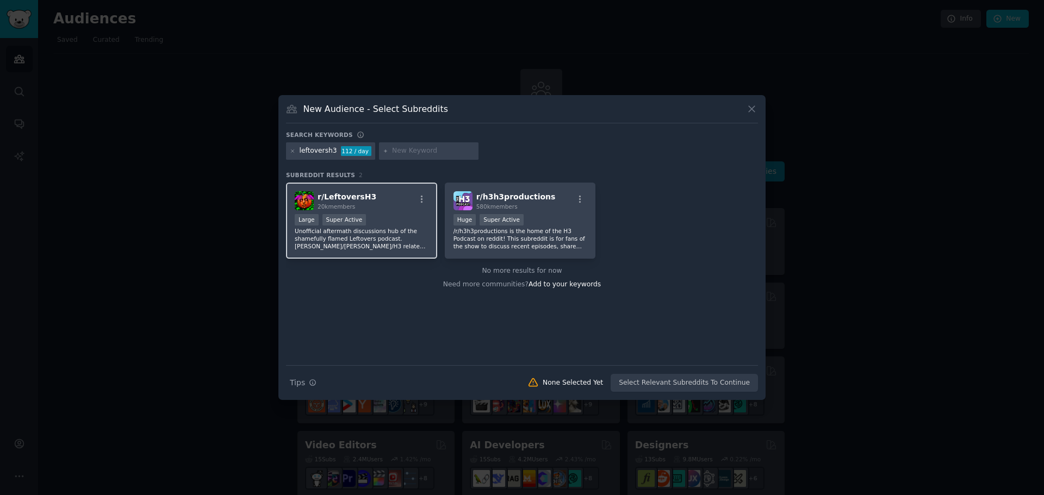
click at [367, 202] on div "r/ LeftoversH3 20k members" at bounding box center [362, 200] width 134 height 19
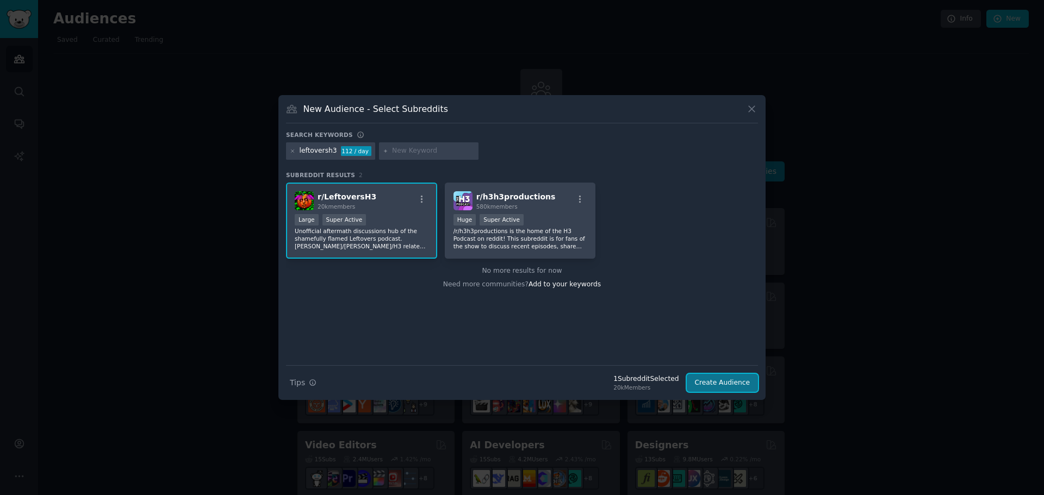
click at [716, 381] on button "Create Audience" at bounding box center [723, 383] width 72 height 18
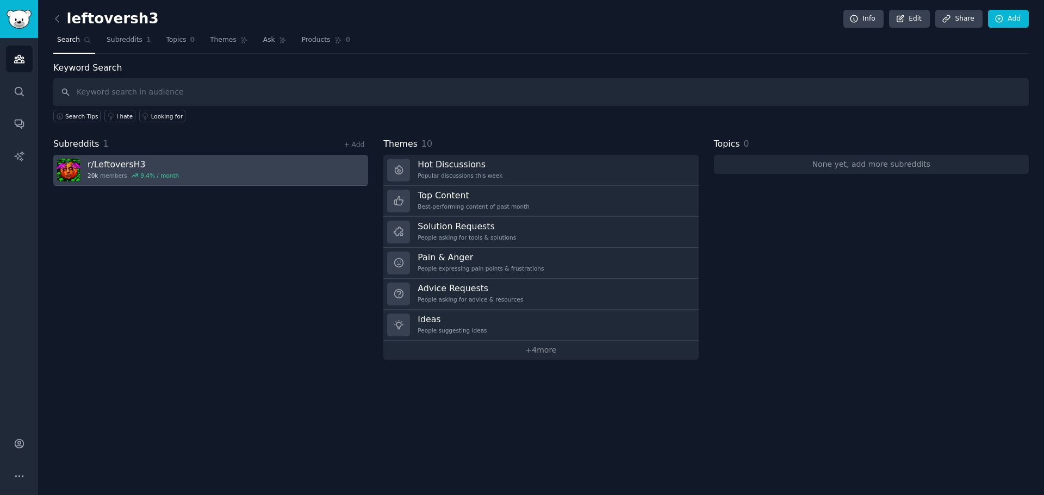
click at [312, 167] on link "r/ LeftoversH3 20k members 9.4 % / month" at bounding box center [210, 170] width 315 height 31
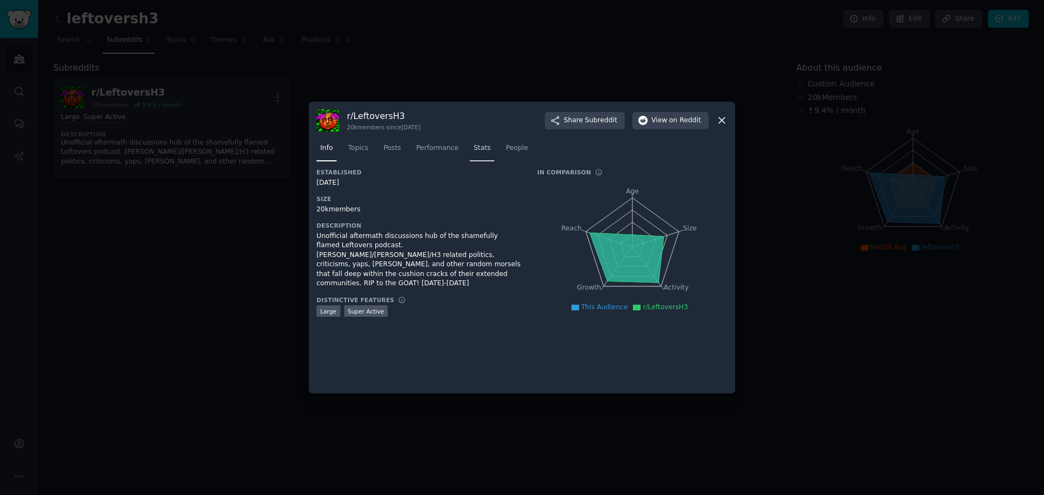
click at [473, 148] on span "Stats" at bounding box center [481, 149] width 17 height 10
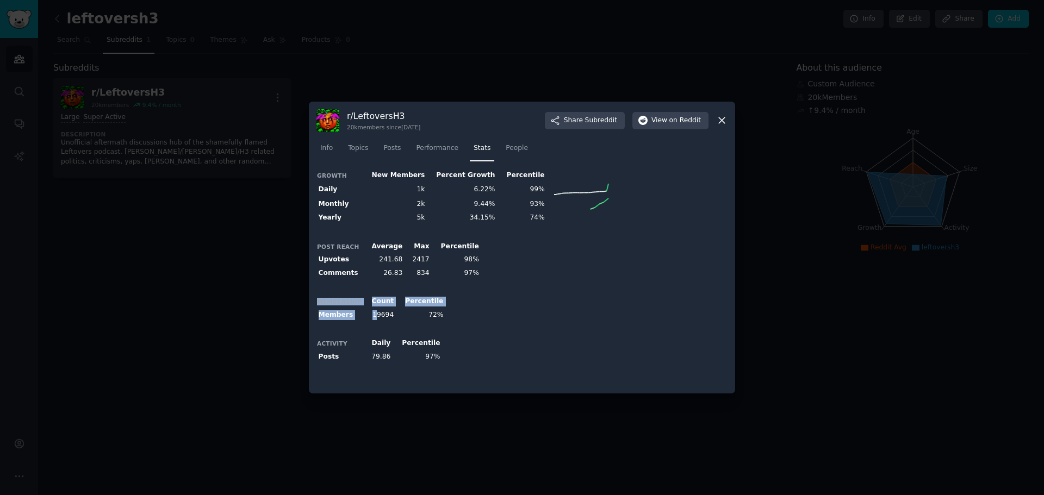
drag, startPoint x: 375, startPoint y: 320, endPoint x: 453, endPoint y: 320, distance: 77.7
click at [453, 320] on div "Membership Count Percentile Members 19694 72%" at bounding box center [521, 308] width 411 height 27
click at [453, 319] on div "Membership Count Percentile Members 19694 72%" at bounding box center [521, 308] width 411 height 27
click at [419, 142] on link "Performance" at bounding box center [437, 151] width 50 height 22
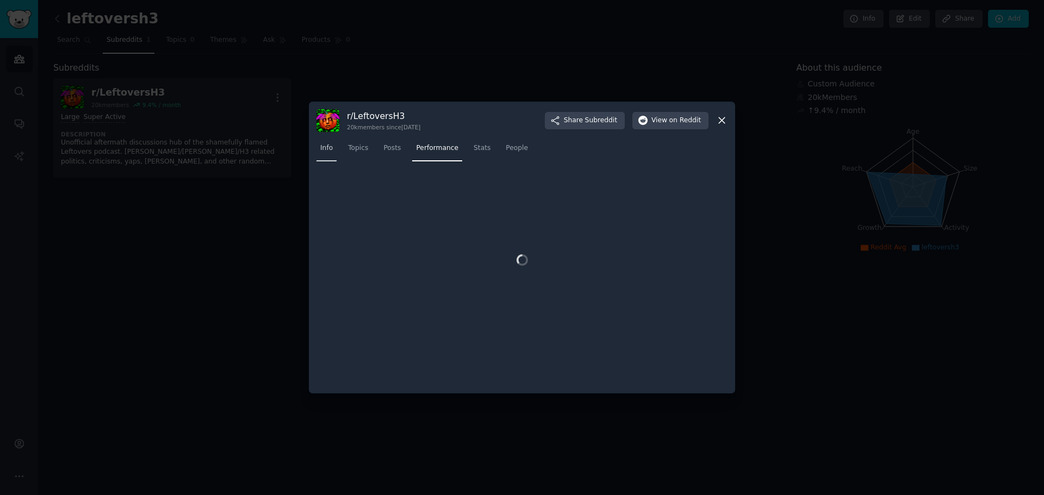
click at [331, 155] on link "Info" at bounding box center [326, 151] width 20 height 22
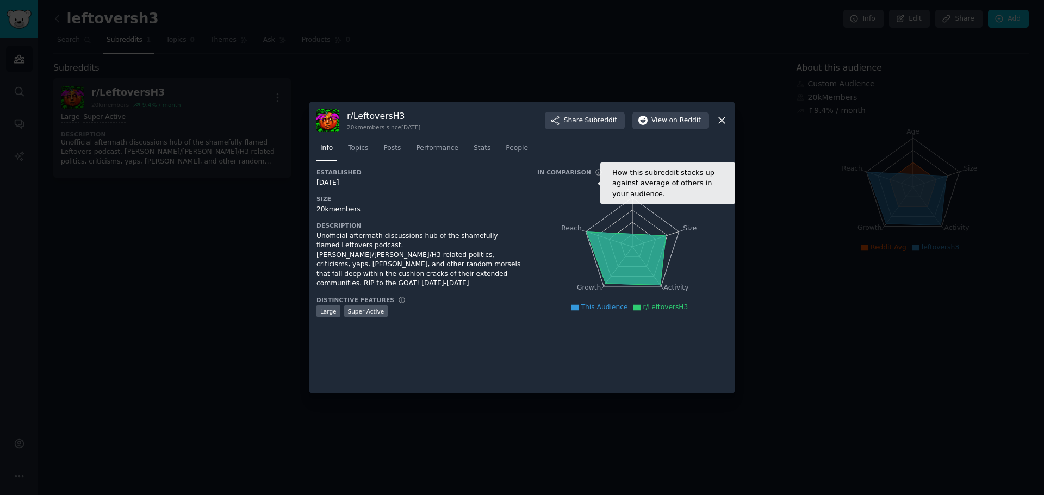
click at [596, 170] on icon at bounding box center [599, 173] width 6 height 6
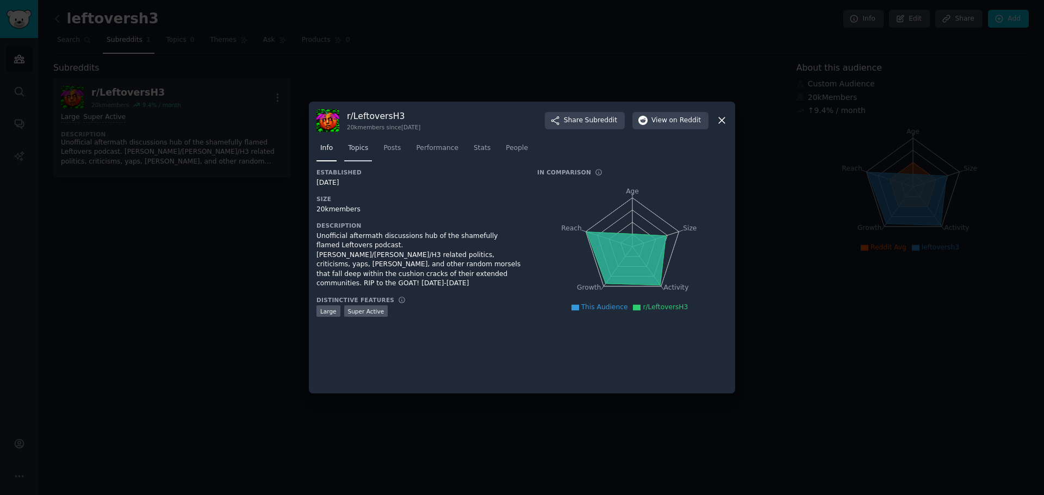
click at [357, 151] on span "Topics" at bounding box center [358, 149] width 20 height 10
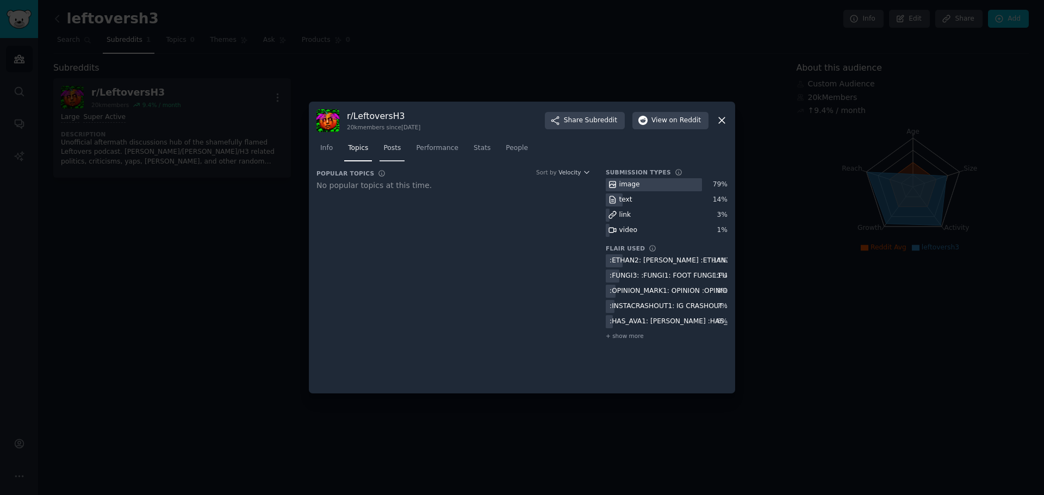
click at [390, 152] on span "Posts" at bounding box center [391, 149] width 17 height 10
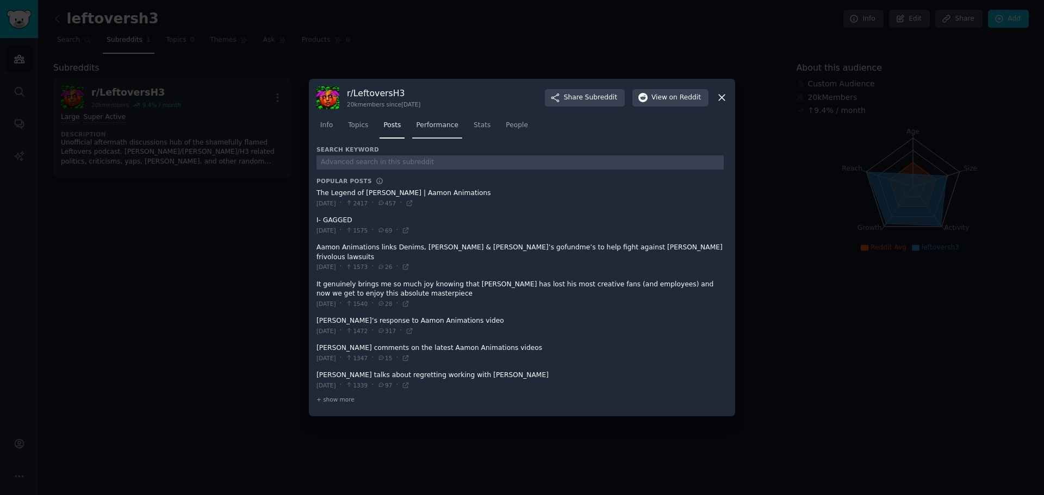
click at [428, 130] on span "Performance" at bounding box center [437, 126] width 42 height 10
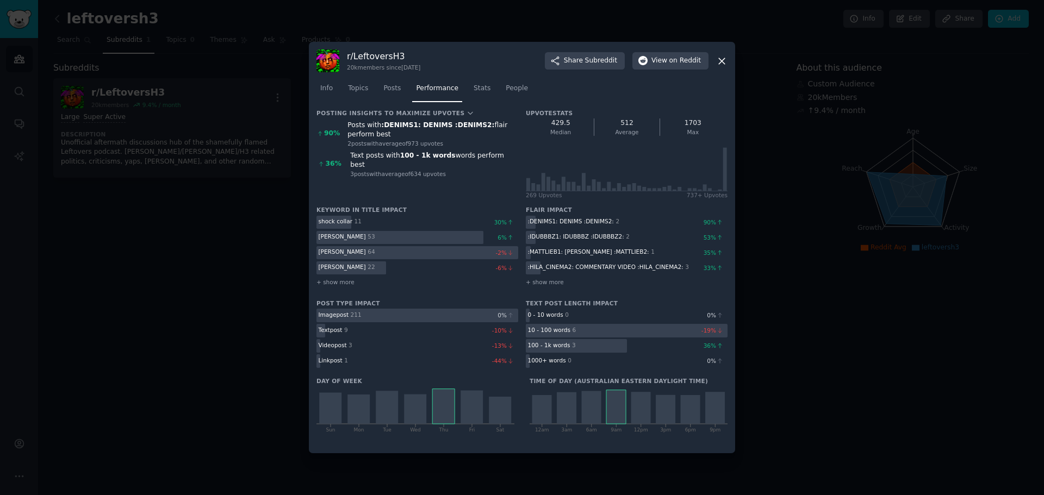
drag, startPoint x: 435, startPoint y: 111, endPoint x: 462, endPoint y: 111, distance: 27.2
click at [462, 111] on h3 "Posting Insights to maximize Upvotes" at bounding box center [417, 113] width 202 height 8
click at [442, 115] on button "Upvotes" at bounding box center [453, 113] width 41 height 8
click at [649, 95] on nav "Info Topics Posts Performance Stats People" at bounding box center [521, 91] width 411 height 22
click at [473, 86] on span "Stats" at bounding box center [481, 89] width 17 height 10
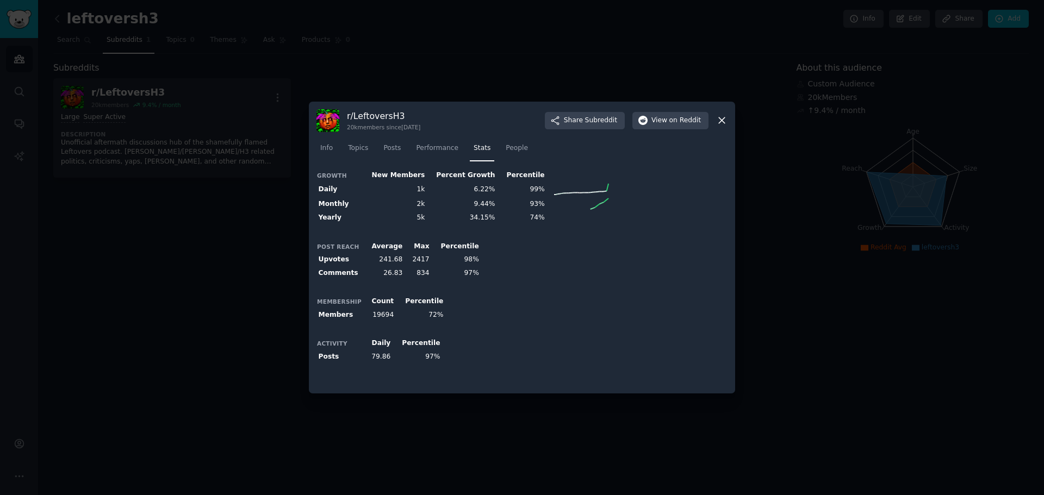
drag, startPoint x: 720, startPoint y: 119, endPoint x: 407, endPoint y: 115, distance: 313.7
click at [720, 119] on icon at bounding box center [722, 121] width 6 height 6
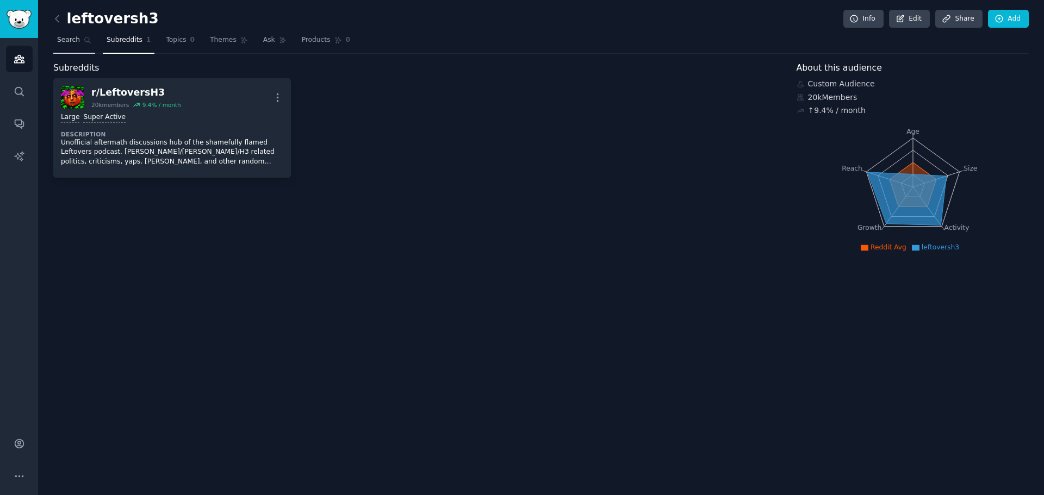
click at [68, 42] on span "Search" at bounding box center [68, 40] width 23 height 10
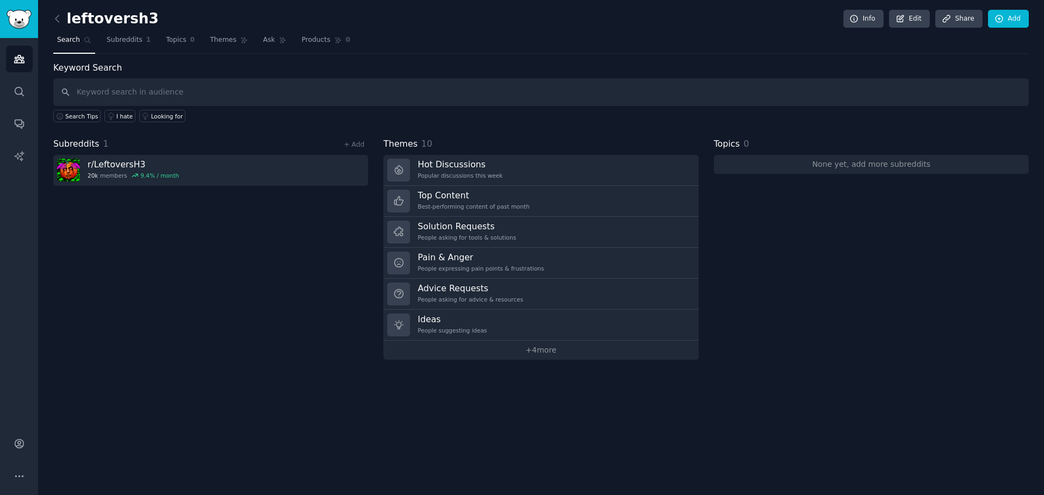
click at [90, 88] on input "text" at bounding box center [540, 92] width 975 height 28
type input "h3h3productions"
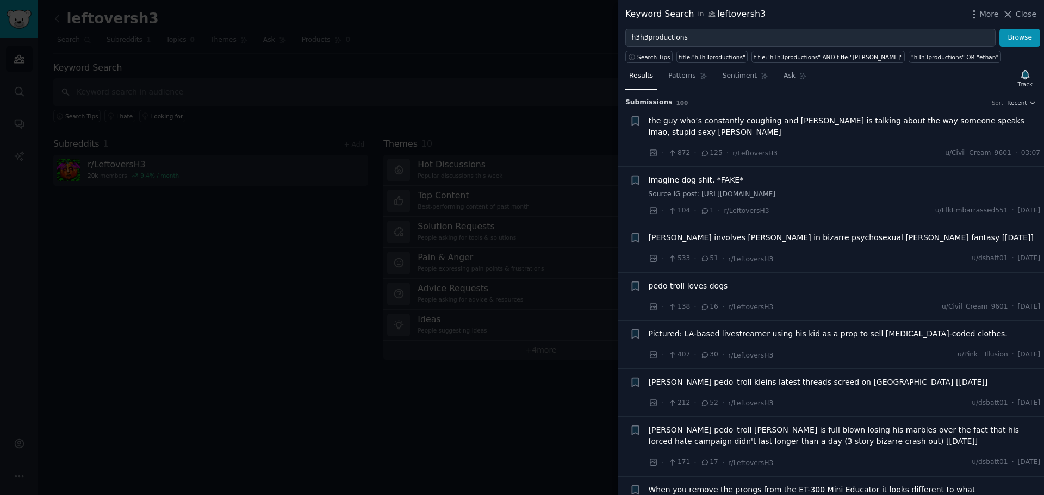
drag, startPoint x: 570, startPoint y: 40, endPoint x: 1000, endPoint y: 33, distance: 430.6
click at [571, 40] on div at bounding box center [522, 247] width 1044 height 495
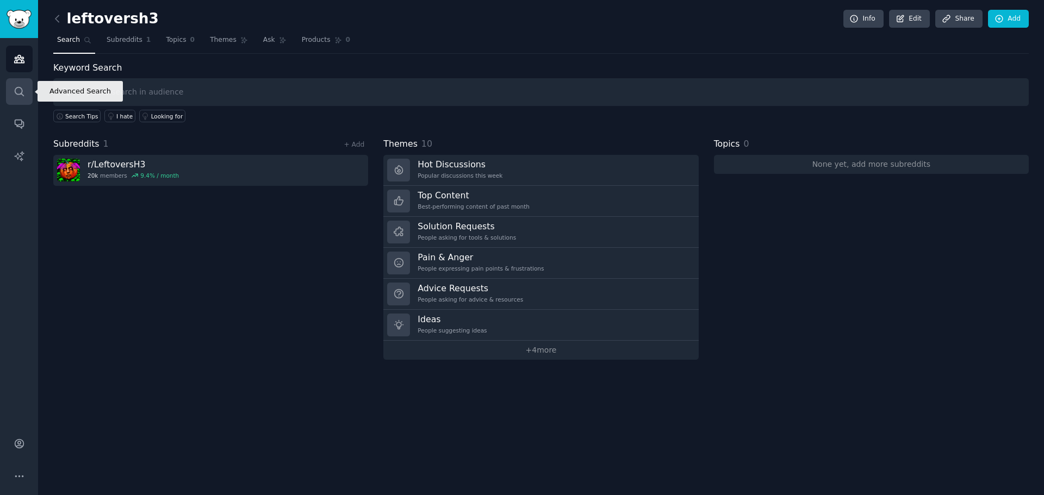
click at [21, 90] on icon "Sidebar" at bounding box center [19, 91] width 11 height 11
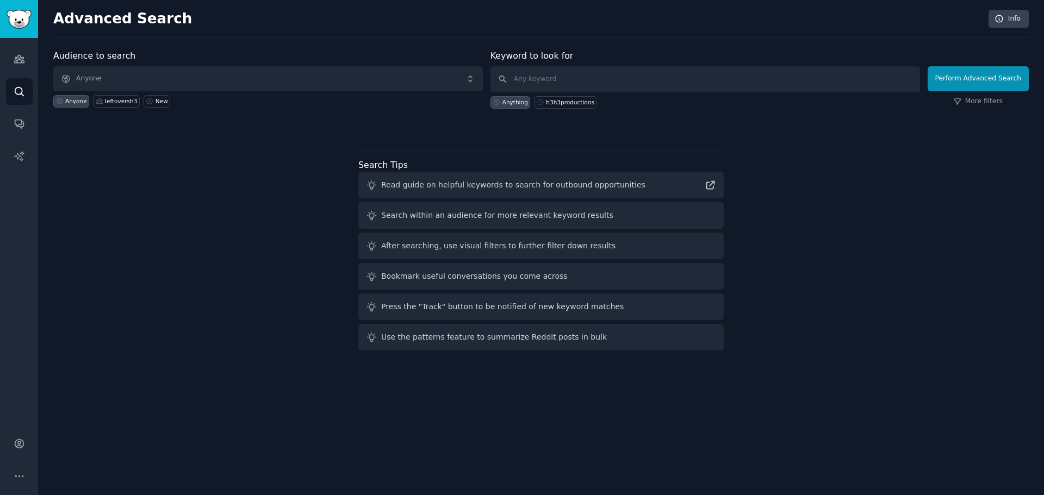
click at [401, 95] on div "Anyone leftoversh3 New" at bounding box center [267, 99] width 429 height 16
click at [404, 84] on span "Anyone" at bounding box center [267, 78] width 429 height 25
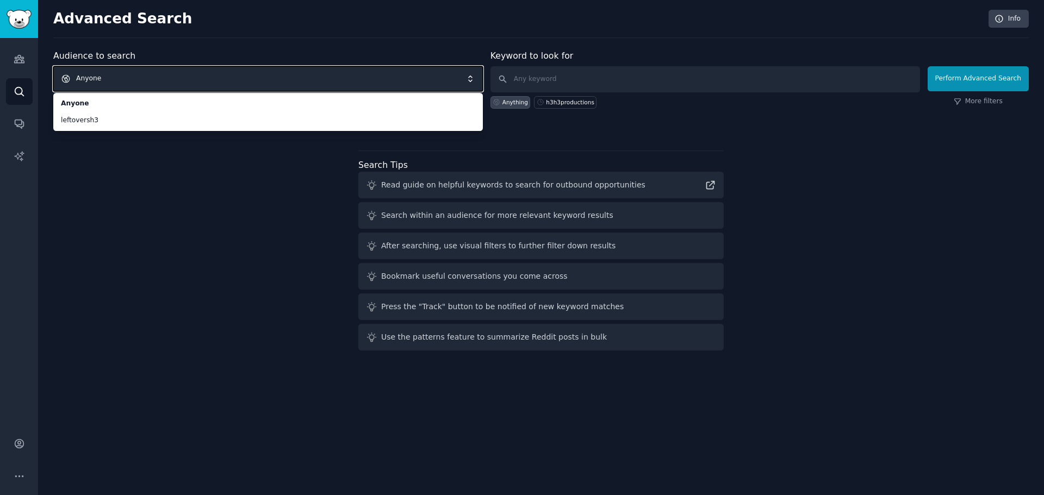
click at [303, 74] on span "Anyone" at bounding box center [267, 78] width 429 height 25
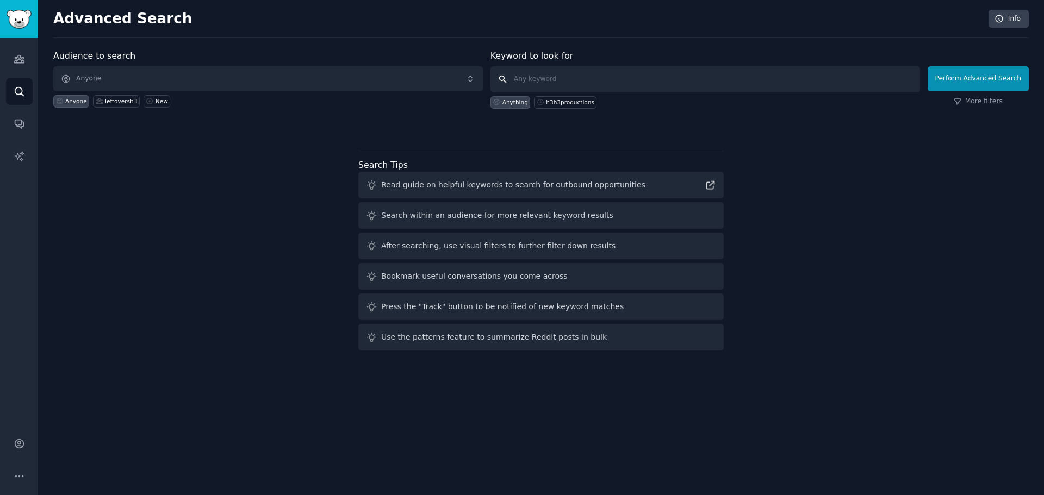
click at [585, 79] on input "text" at bounding box center [704, 79] width 429 height 26
click at [581, 101] on div "h3h3productions" at bounding box center [570, 102] width 48 height 8
type input "h3h3productions"
click at [972, 81] on button "Perform Advanced Search" at bounding box center [977, 78] width 101 height 25
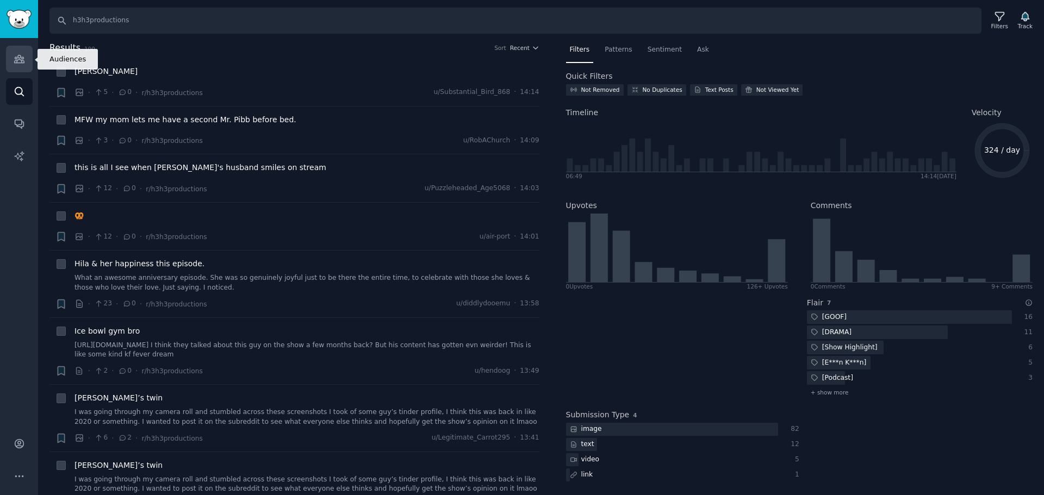
click at [22, 60] on icon "Sidebar" at bounding box center [19, 59] width 10 height 8
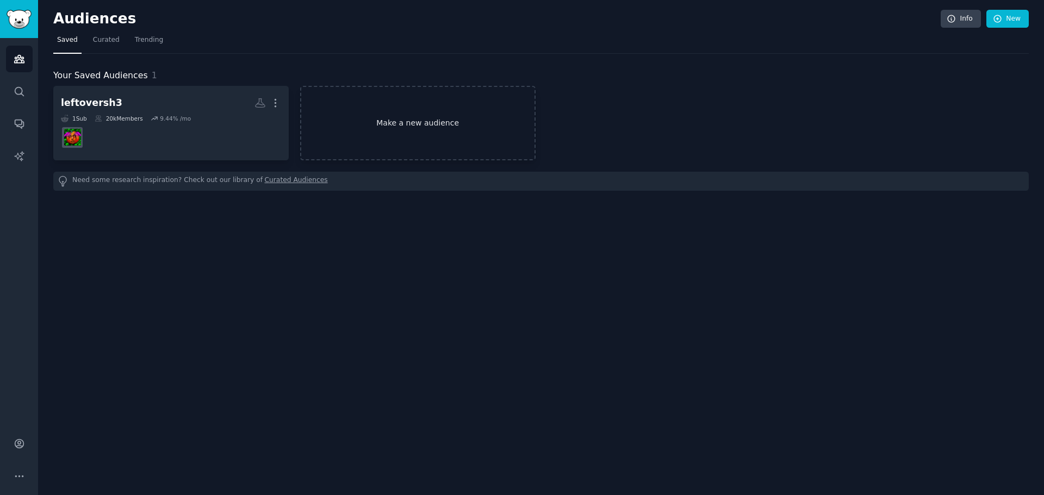
click at [407, 129] on link "Make a new audience" at bounding box center [417, 123] width 235 height 74
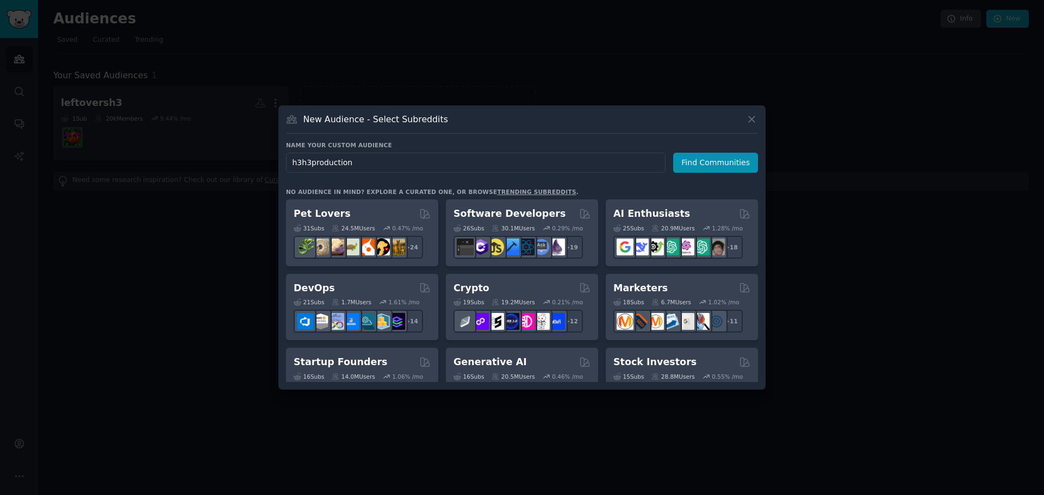
type input "h3h3productions"
click button "Find Communities" at bounding box center [715, 163] width 85 height 20
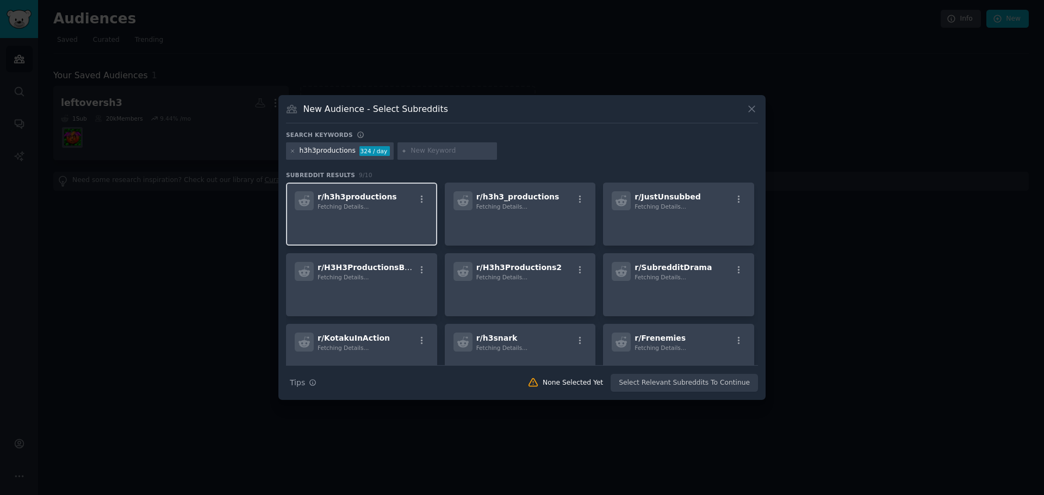
click at [364, 208] on div "Fetching Details..." at bounding box center [356, 207] width 79 height 8
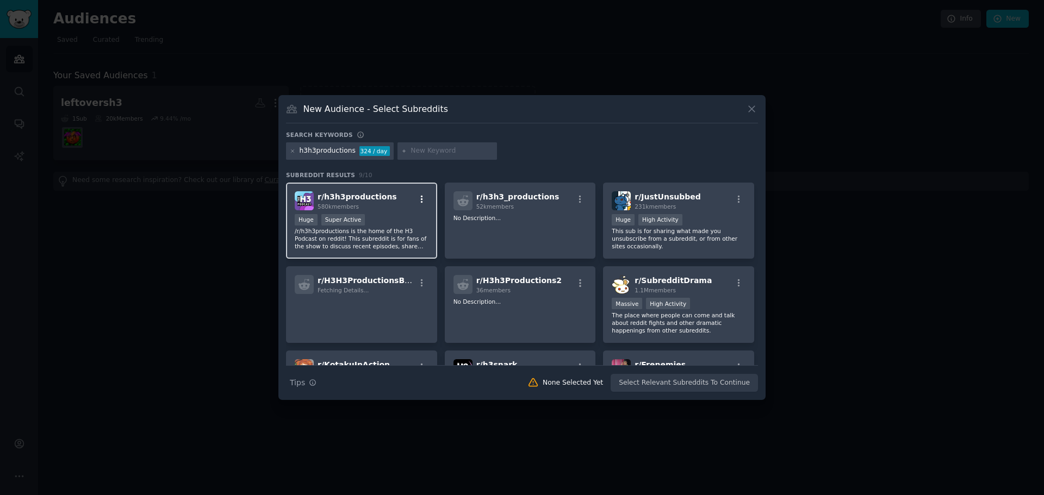
click at [422, 200] on icon "button" at bounding box center [422, 200] width 10 height 10
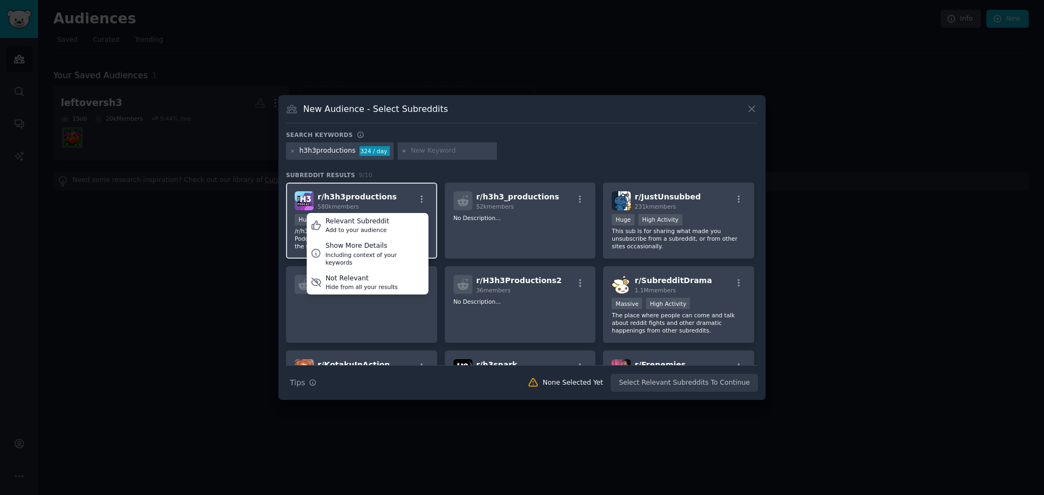
click at [383, 199] on div "r/ h3h3productions 580k members Relevant Subreddit Add to your audience Show Mo…" at bounding box center [362, 200] width 134 height 19
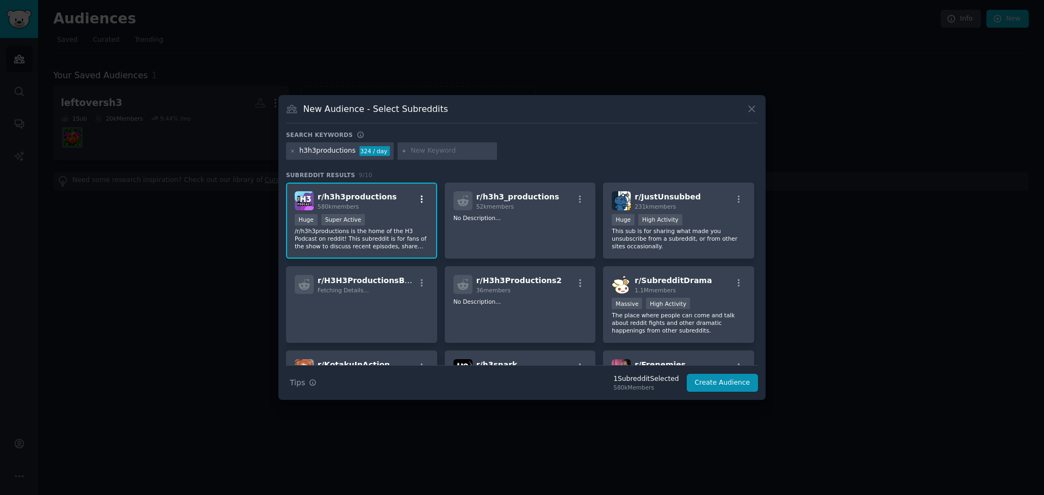
click at [421, 200] on icon "button" at bounding box center [422, 199] width 2 height 8
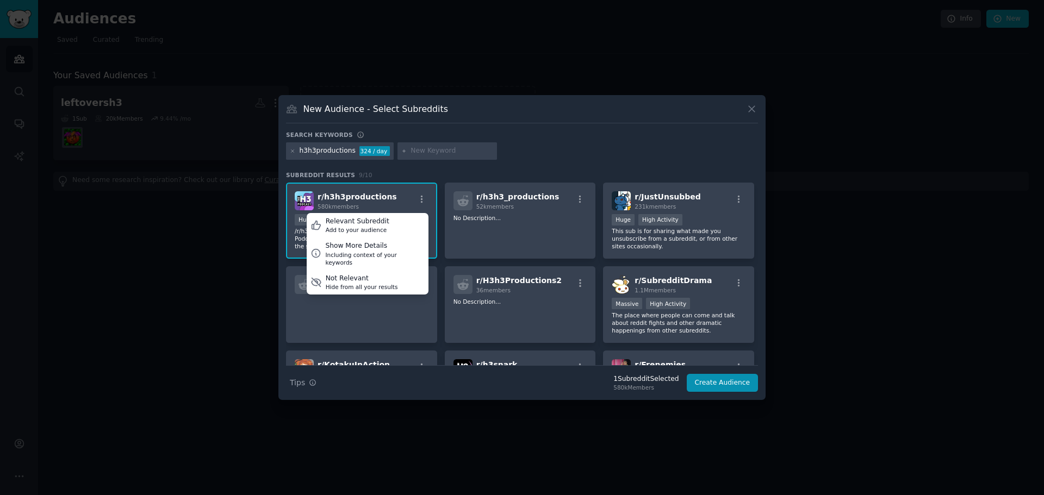
click at [606, 146] on div "h3h3productions 324 / day" at bounding box center [522, 152] width 472 height 21
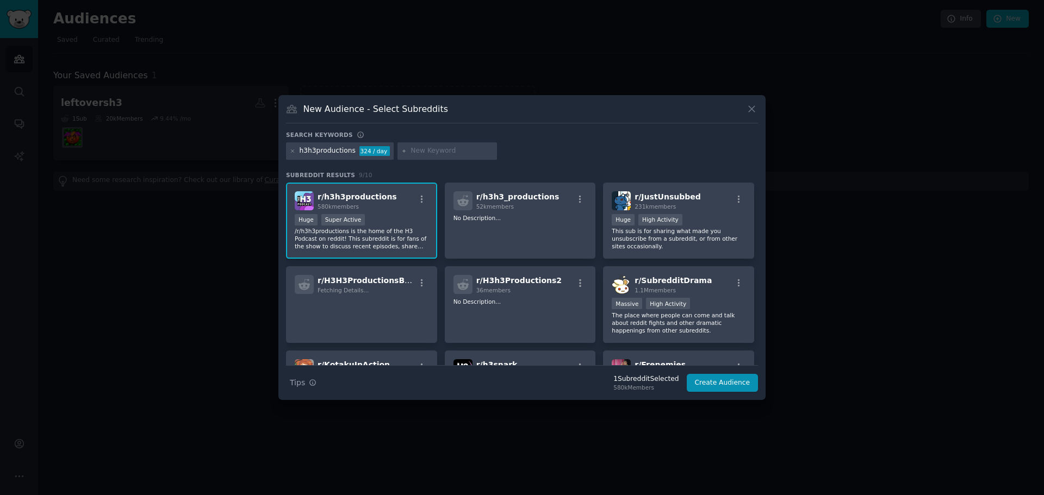
click at [367, 229] on p "/r/h3h3productions is the home of the H3 Podcast on reddit! This subreddit is f…" at bounding box center [362, 238] width 134 height 23
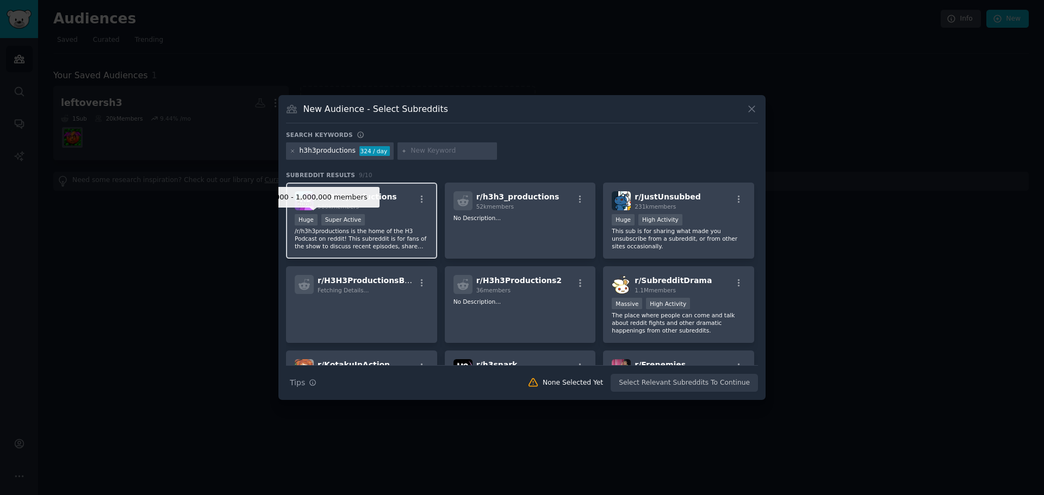
click at [292, 211] on div "r/ h3h3productions 580k members 100,000 - 1,000,000 members Huge Super Active /…" at bounding box center [361, 221] width 151 height 77
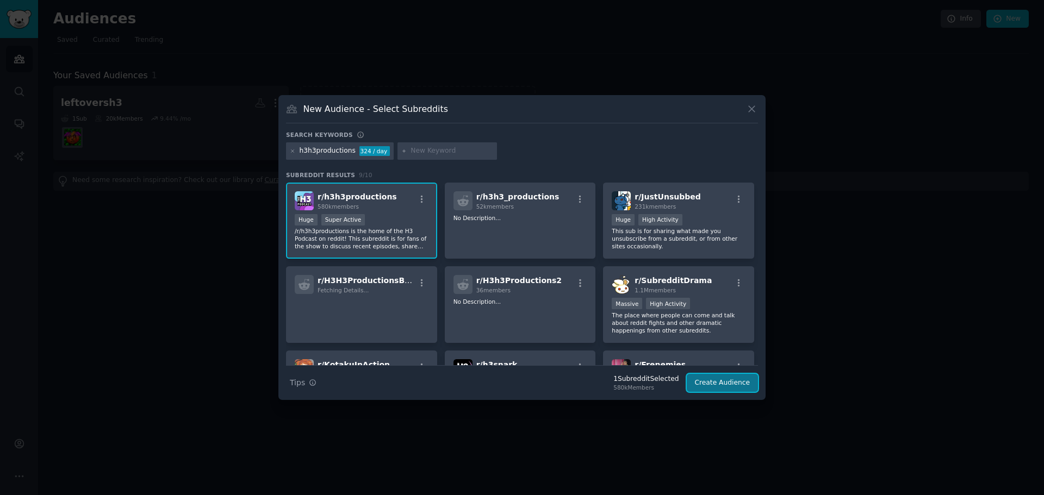
click at [738, 382] on button "Create Audience" at bounding box center [723, 383] width 72 height 18
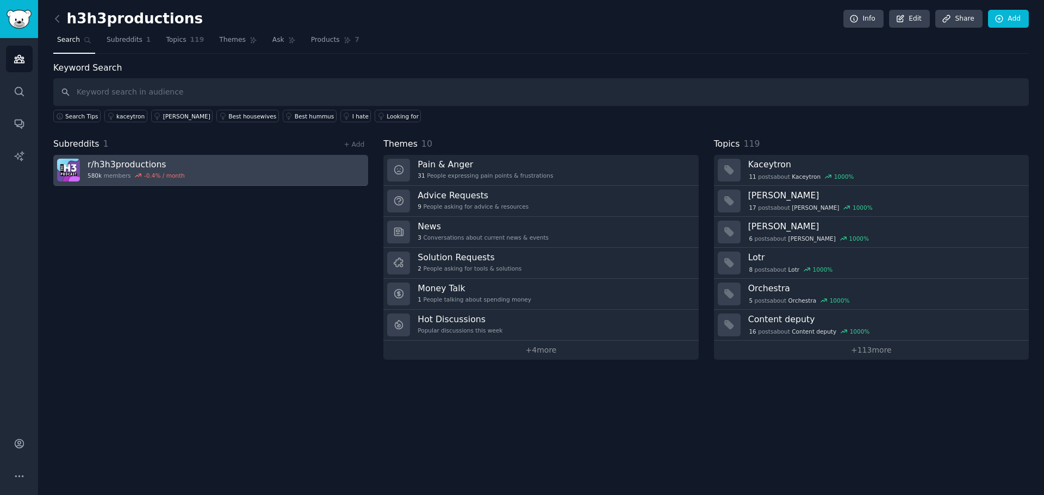
click at [183, 175] on link "r/ h3h3productions 580k members -0.4 % / month" at bounding box center [210, 170] width 315 height 31
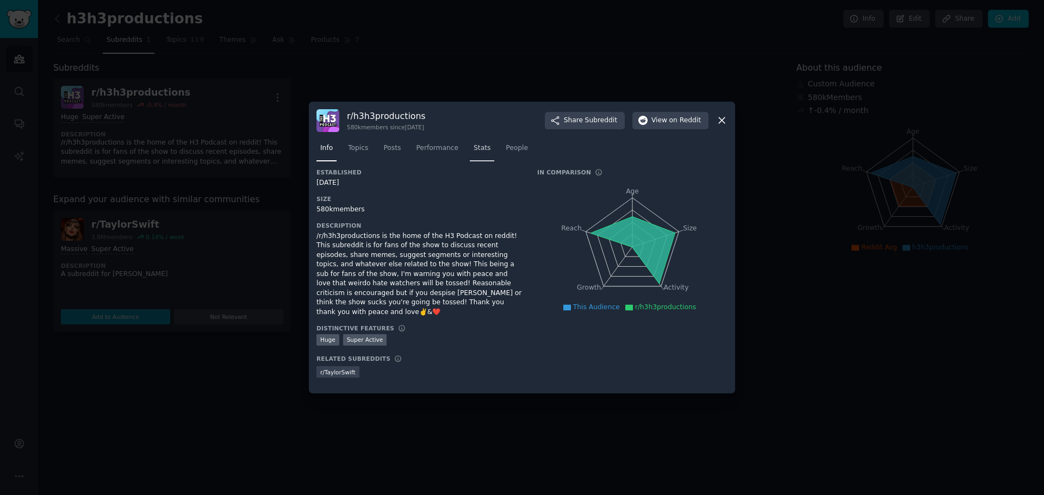
click at [477, 152] on span "Stats" at bounding box center [481, 149] width 17 height 10
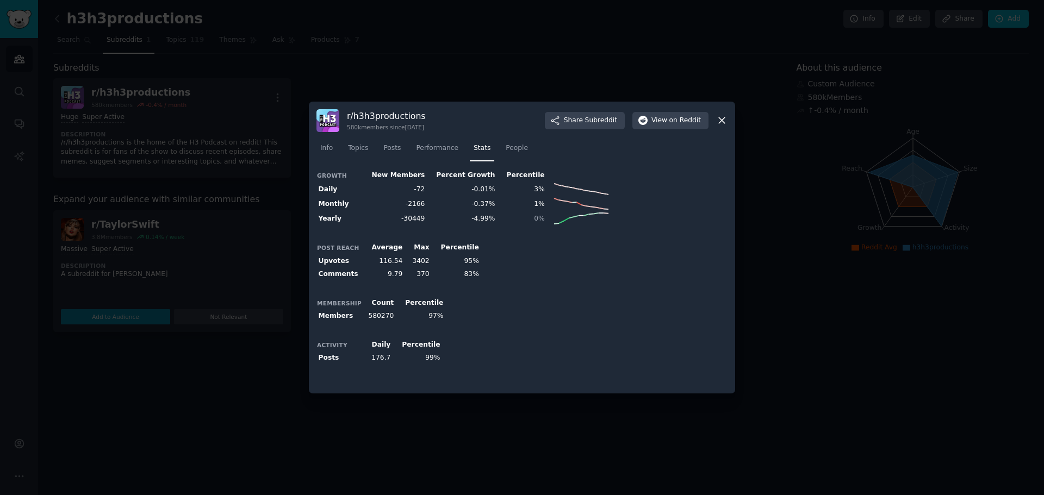
click at [722, 120] on icon at bounding box center [722, 121] width 6 height 6
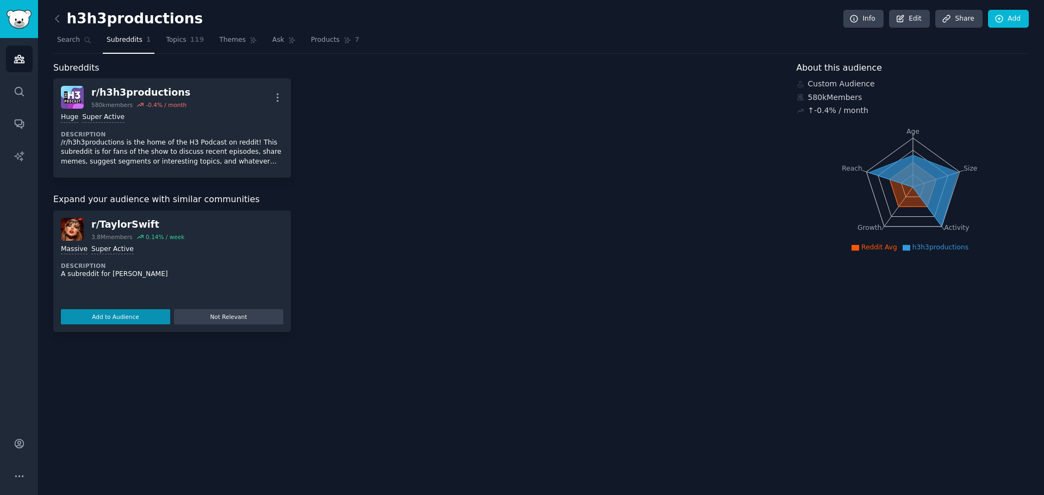
click at [117, 41] on span "Subreddits" at bounding box center [125, 40] width 36 height 10
drag, startPoint x: 162, startPoint y: 40, endPoint x: 14, endPoint y: 32, distance: 148.6
click at [166, 40] on span "Topics" at bounding box center [176, 40] width 20 height 10
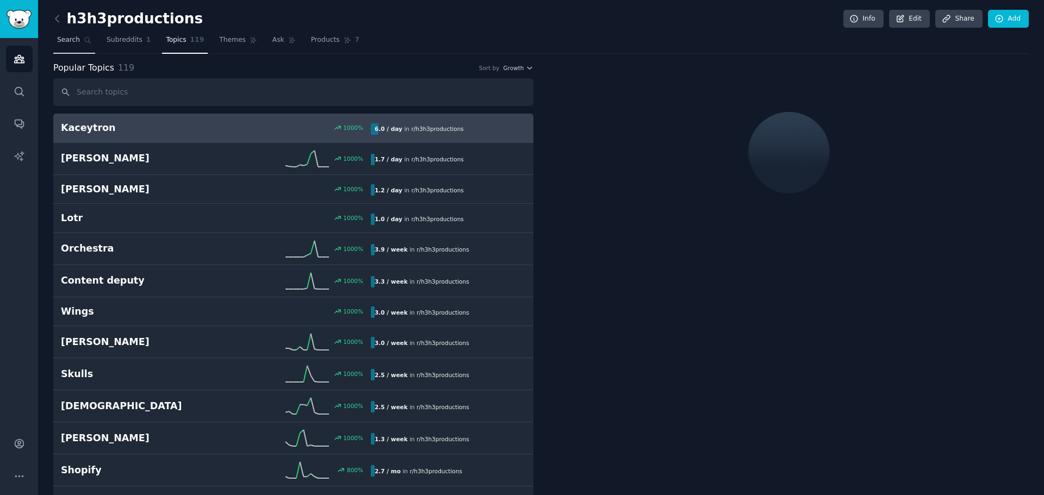
click at [63, 38] on span "Search" at bounding box center [68, 40] width 23 height 10
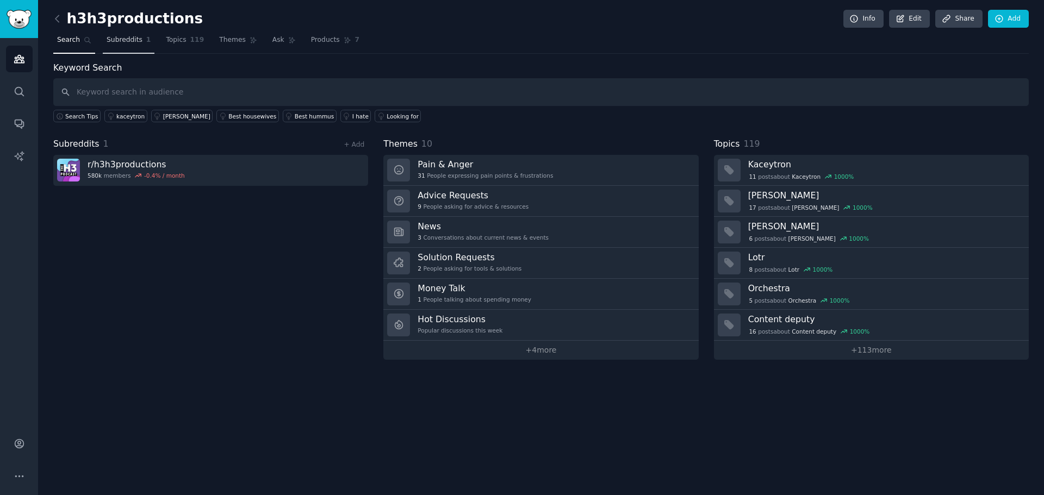
click at [119, 43] on span "Subreddits" at bounding box center [125, 40] width 36 height 10
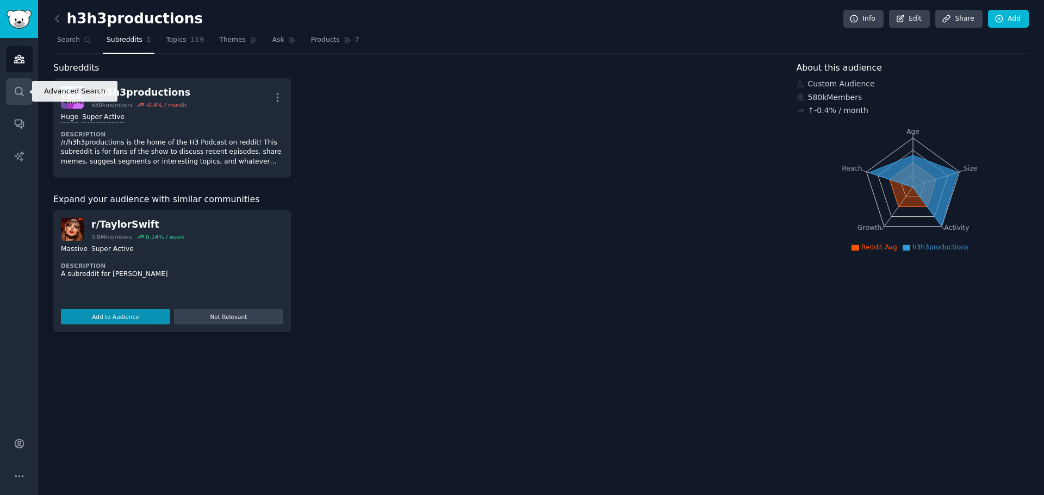
click at [23, 94] on icon "Sidebar" at bounding box center [19, 91] width 11 height 11
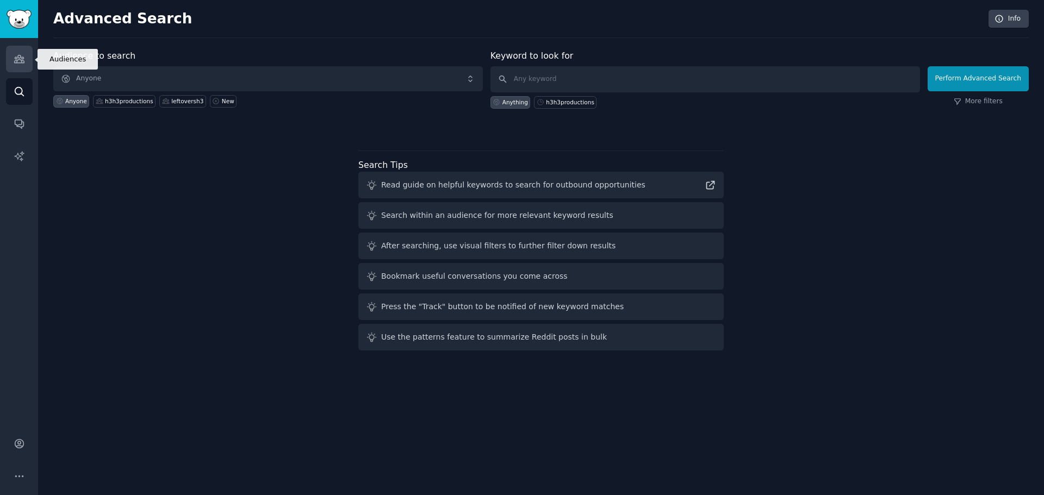
click at [11, 64] on link "Audiences" at bounding box center [19, 59] width 27 height 27
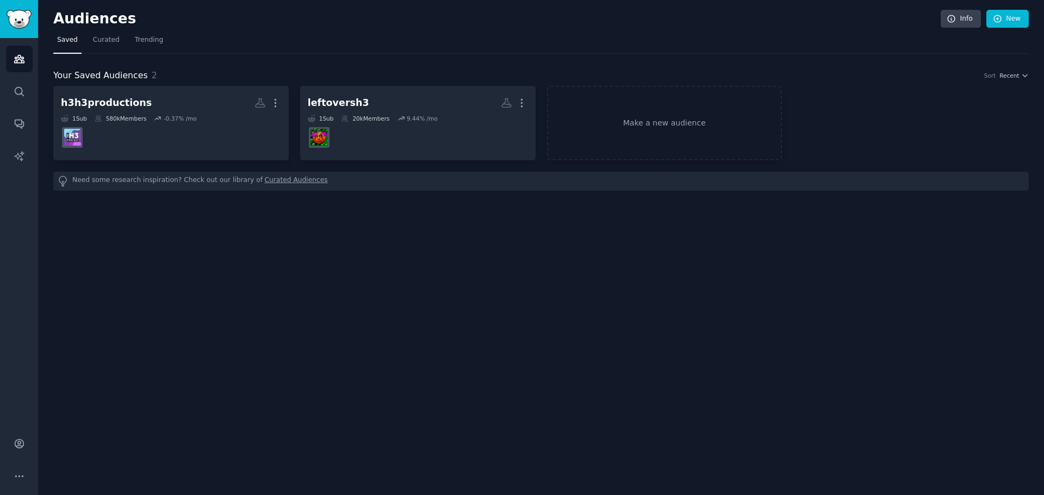
click at [66, 21] on h2 "Audiences" at bounding box center [496, 18] width 887 height 17
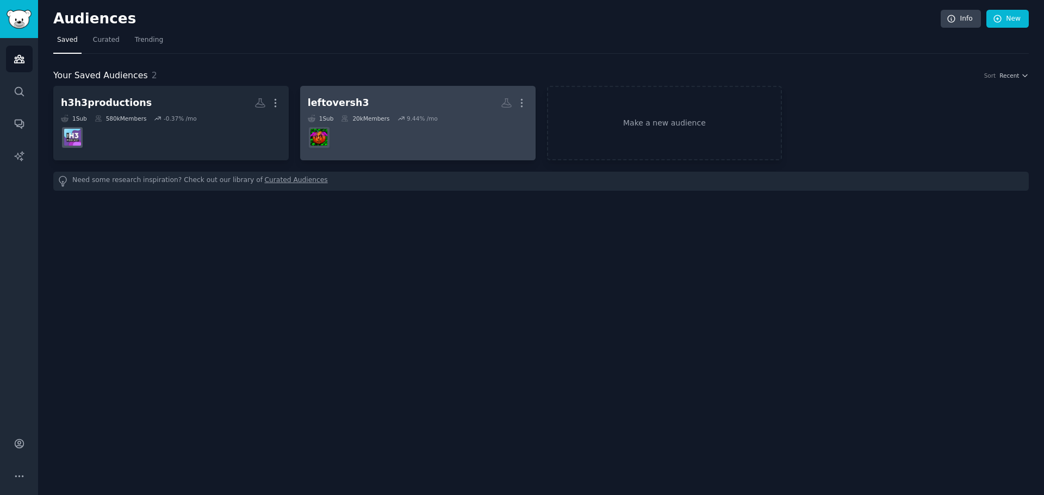
click at [457, 108] on h2 "leftoversh3 Custom Audience More" at bounding box center [418, 103] width 220 height 19
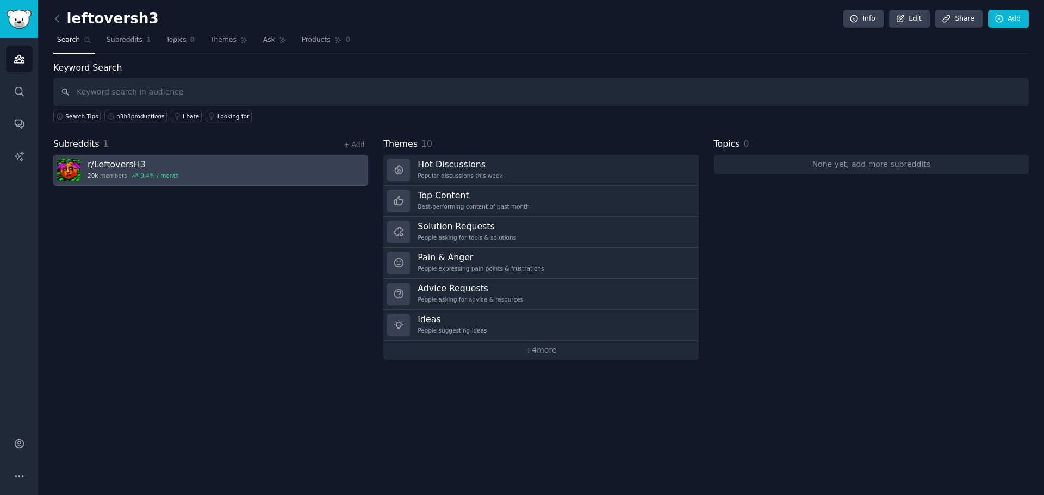
click at [332, 167] on link "r/ LeftoversH3 20k members 9.4 % / month" at bounding box center [210, 170] width 315 height 31
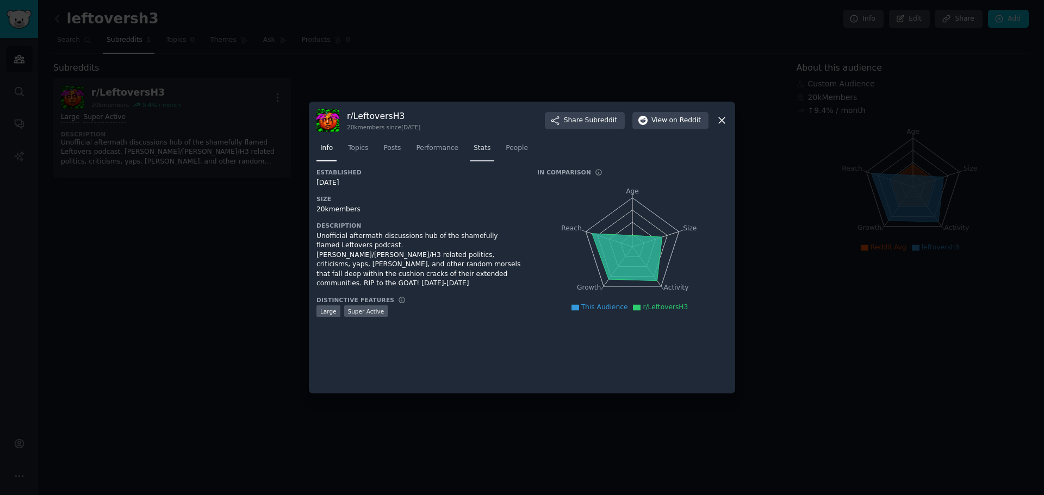
click at [473, 146] on span "Stats" at bounding box center [481, 149] width 17 height 10
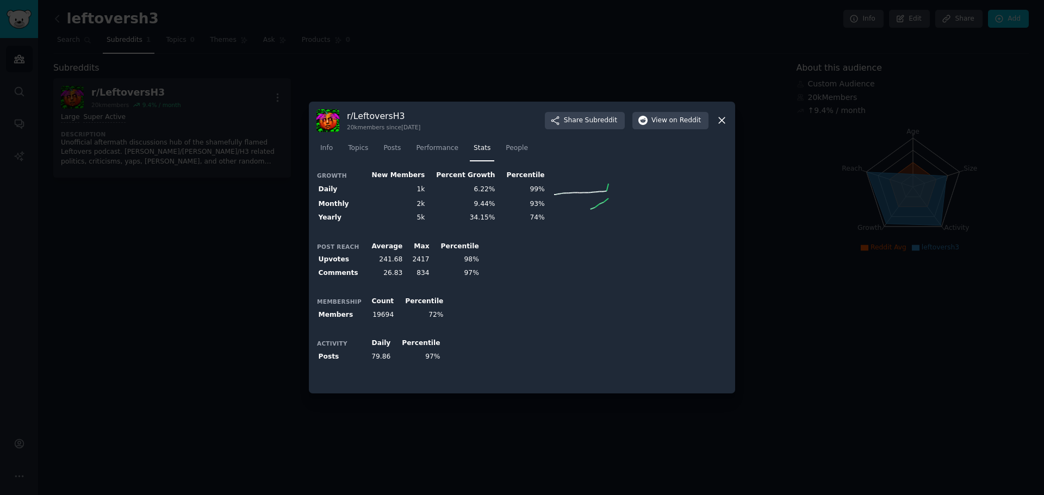
click at [721, 115] on icon at bounding box center [721, 120] width 11 height 11
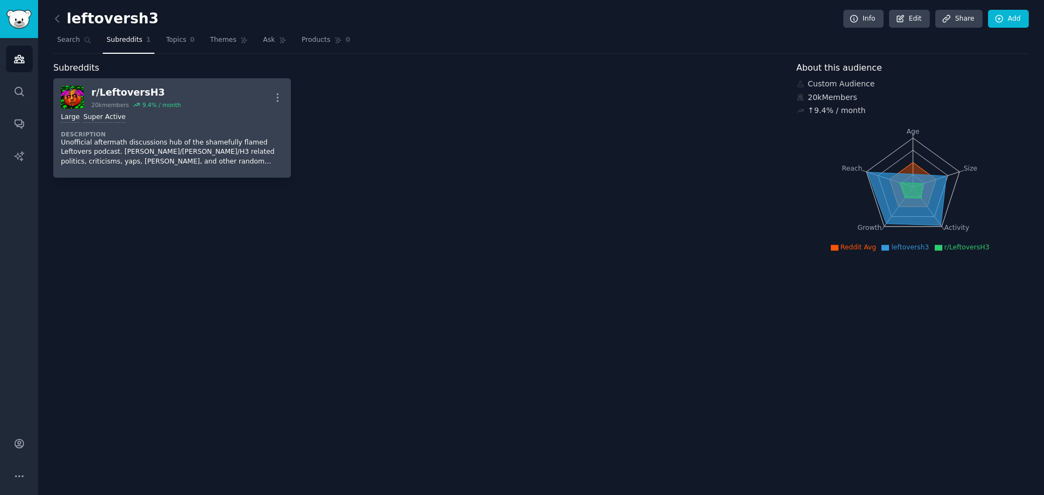
click at [210, 131] on dt "Description" at bounding box center [172, 134] width 222 height 8
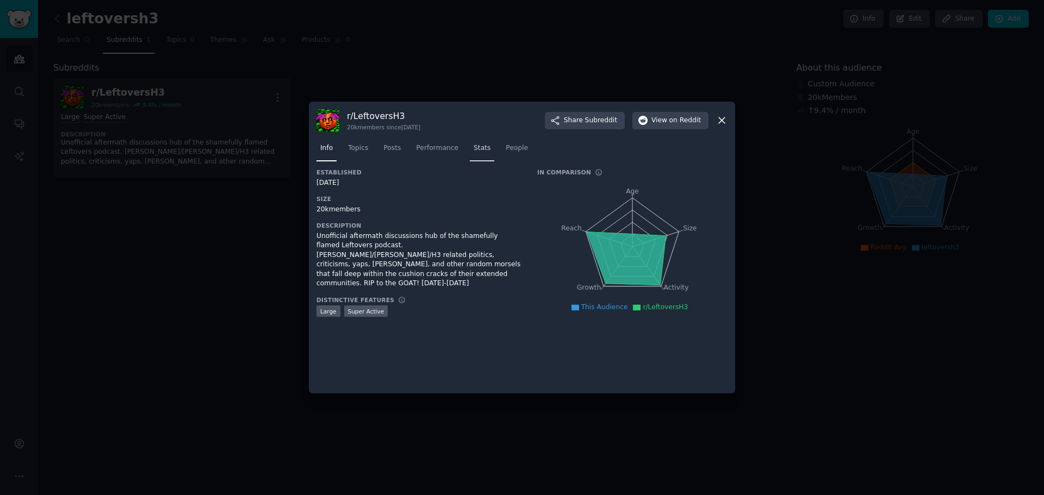
click at [472, 142] on link "Stats" at bounding box center [482, 151] width 24 height 22
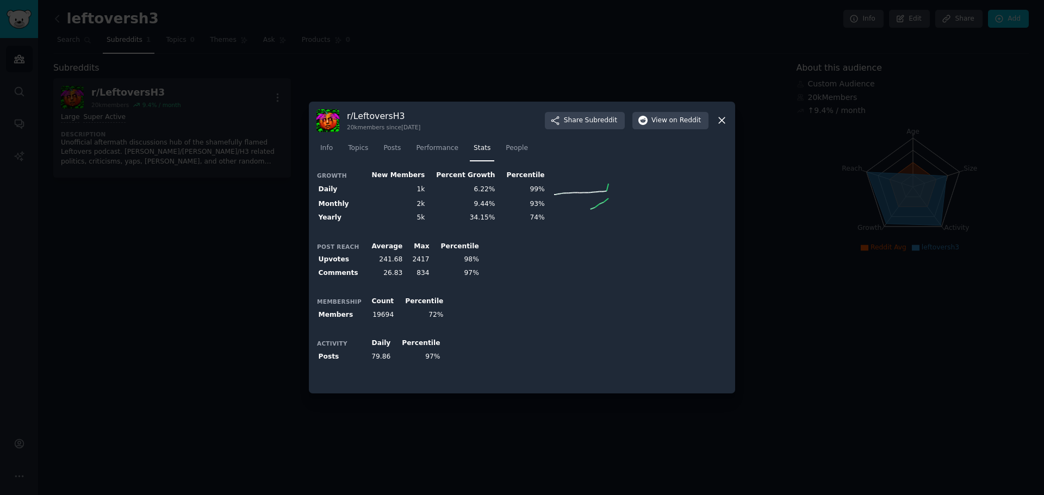
click at [722, 120] on icon at bounding box center [722, 121] width 6 height 6
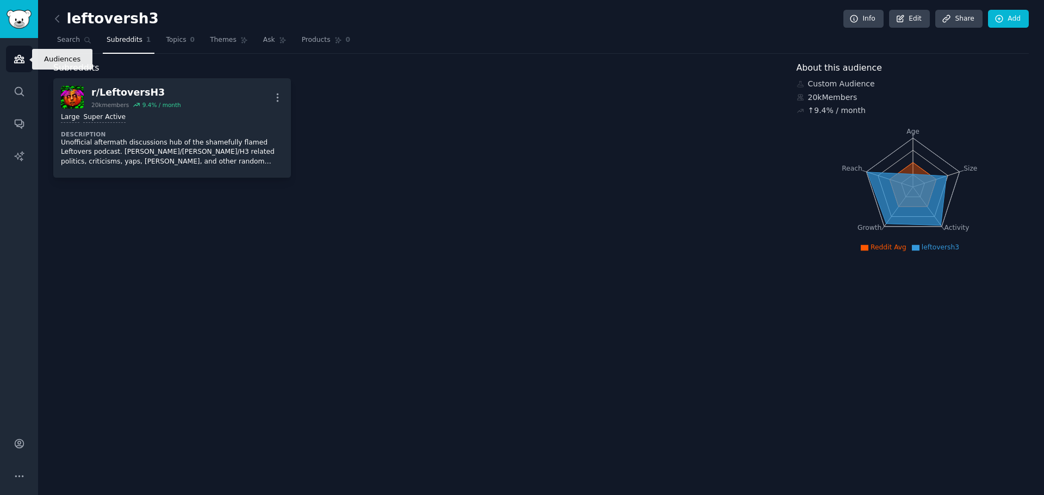
click at [21, 47] on link "Audiences" at bounding box center [19, 59] width 27 height 27
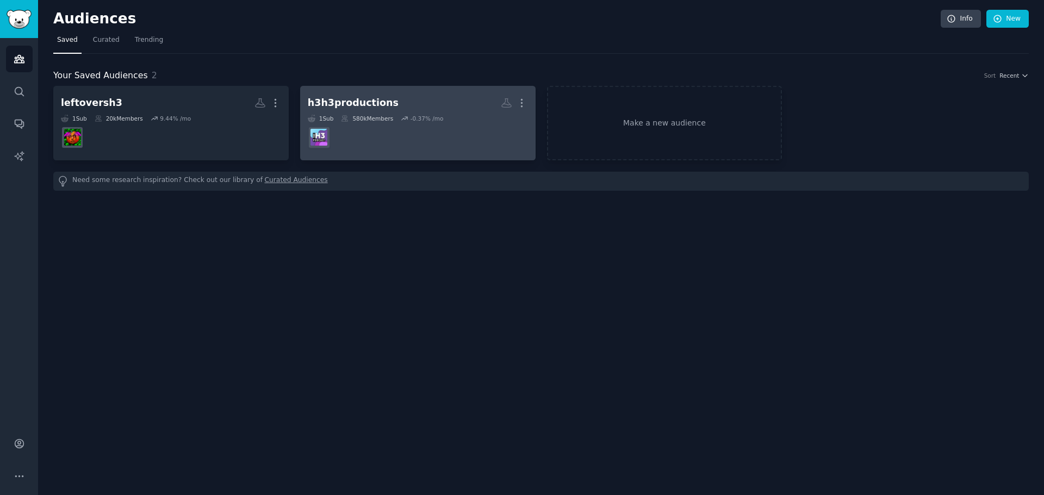
click at [438, 141] on dd at bounding box center [418, 137] width 220 height 30
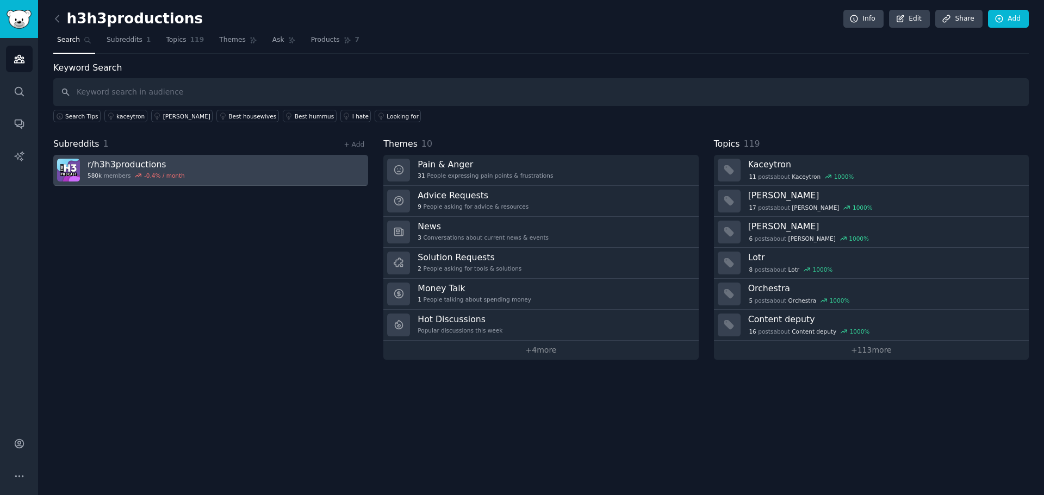
click at [303, 178] on link "r/ h3h3productions 580k members -0.4 % / month" at bounding box center [210, 170] width 315 height 31
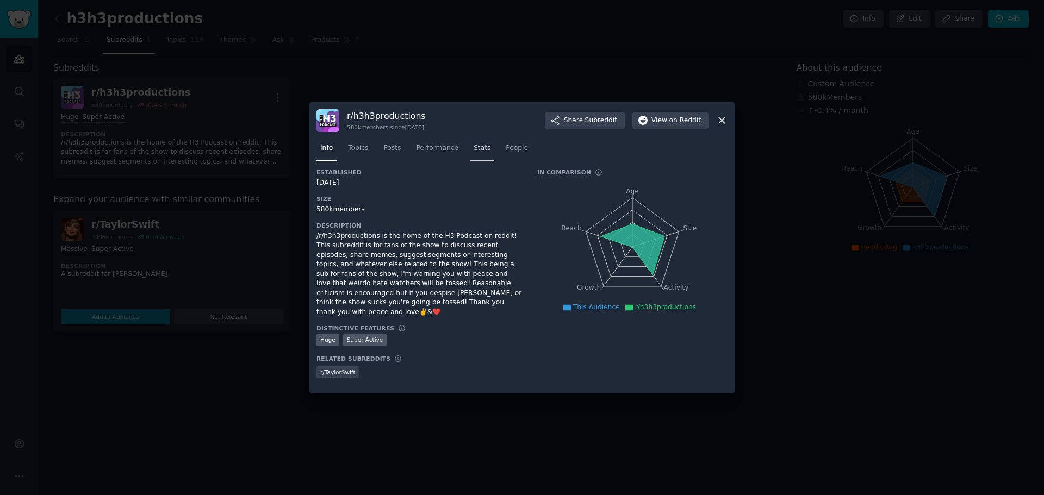
click at [477, 148] on span "Stats" at bounding box center [481, 149] width 17 height 10
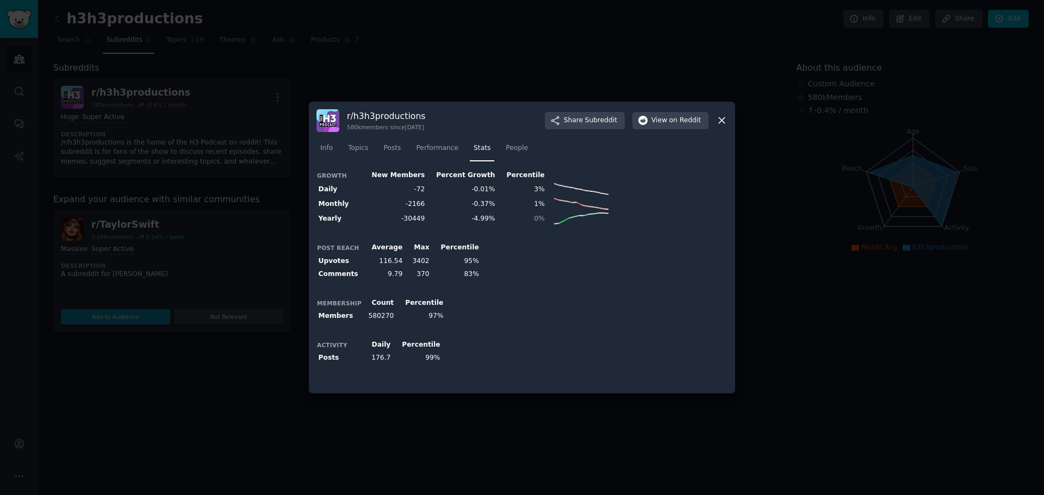
click at [716, 124] on icon at bounding box center [721, 120] width 11 height 11
